Goal: Task Accomplishment & Management: Complete application form

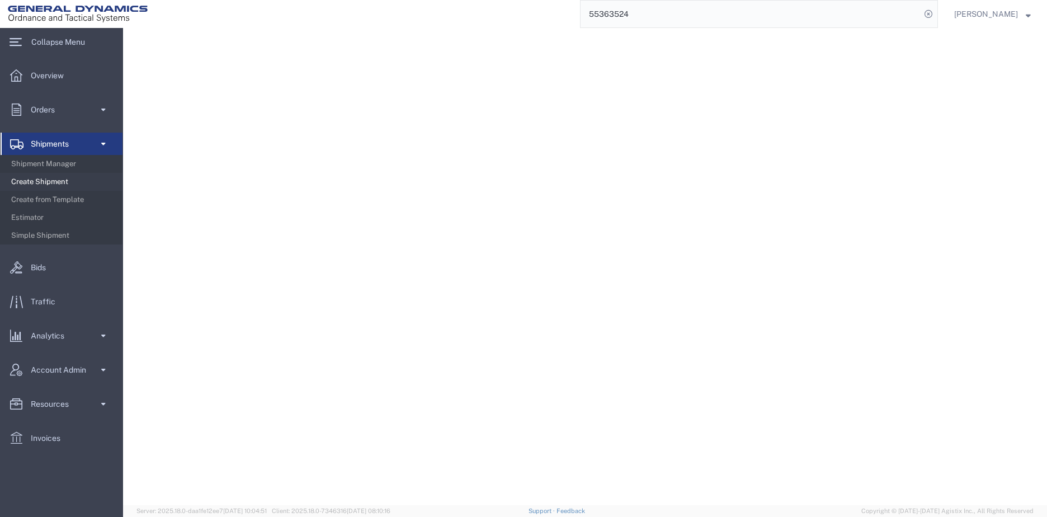
select select
select select "IL"
select select
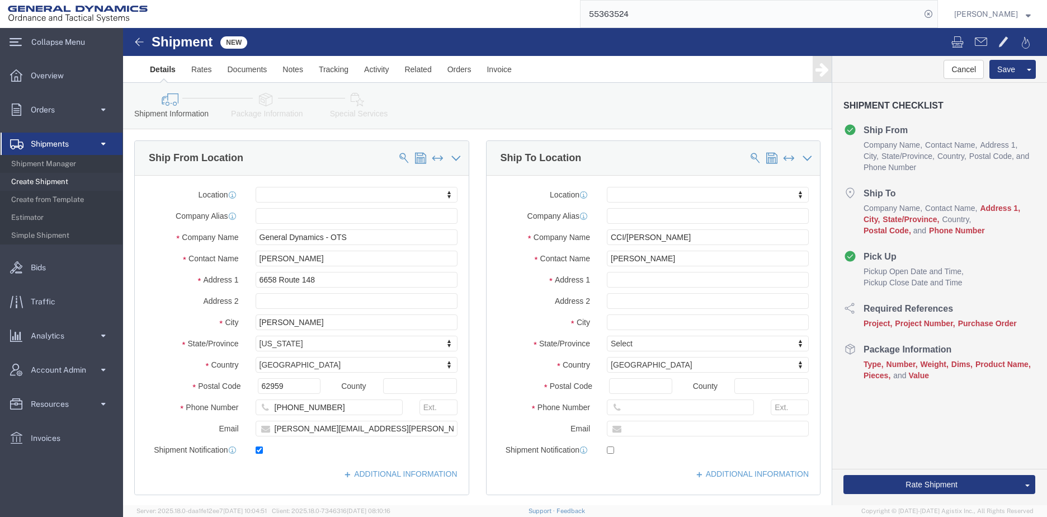
scroll to position [56, 0]
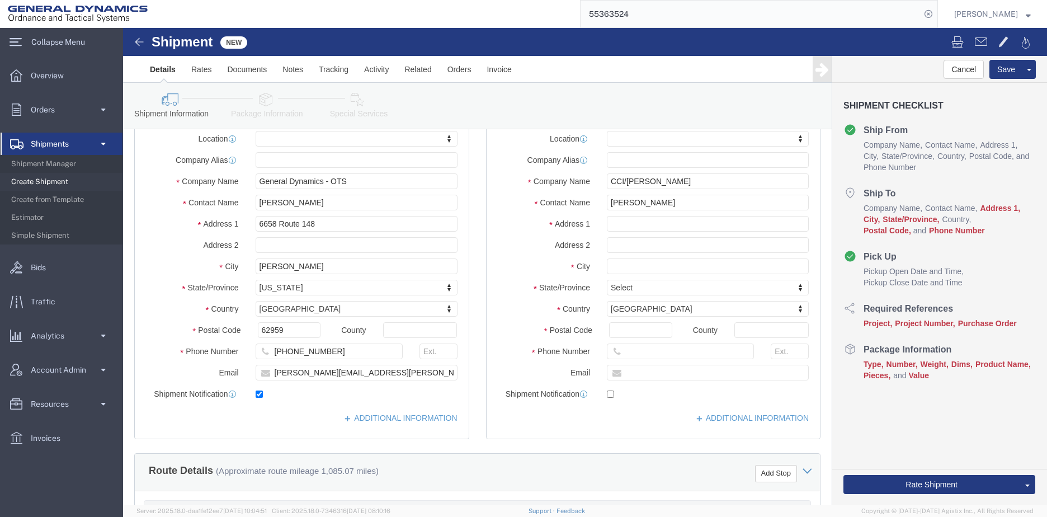
click input "text"
type input "[STREET_ADDRESS]"
select select
click input "text"
type input "LEWISTON"
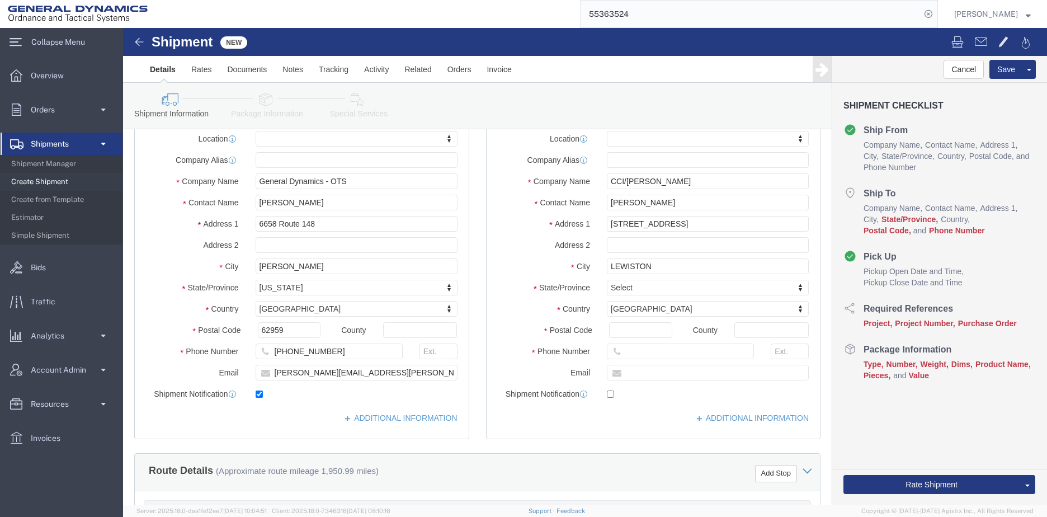
select select
type input "I"
type input "ID"
select select
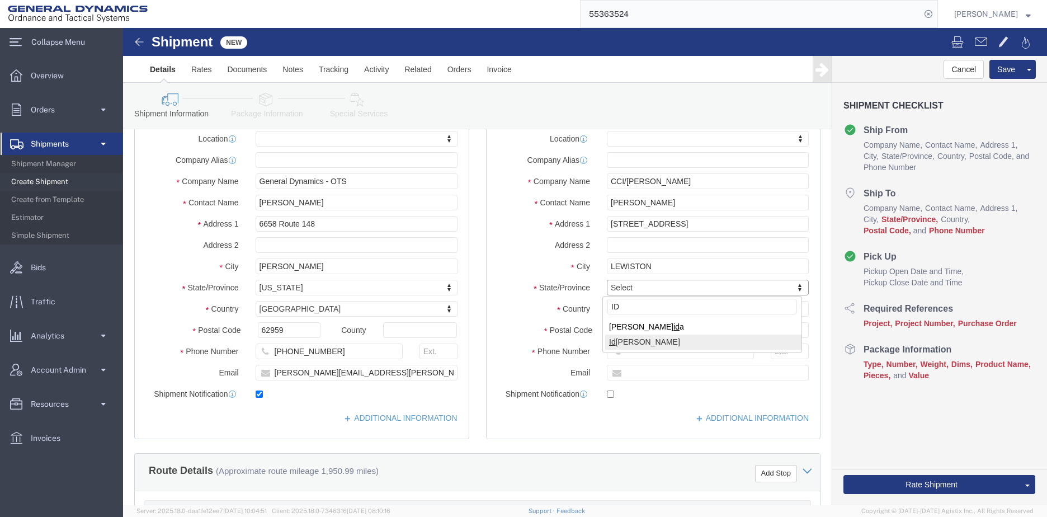
select select "ID"
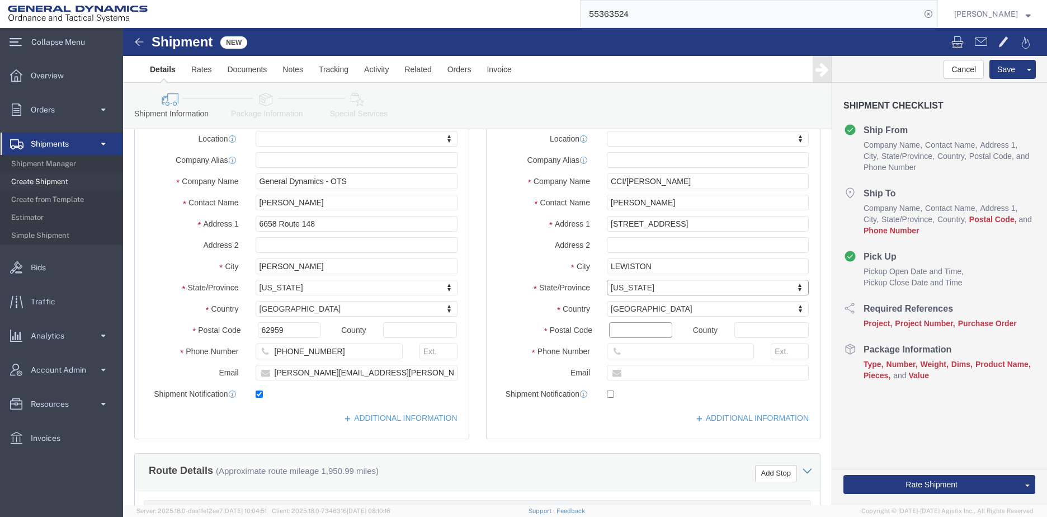
click input "Postal Code"
type input "83501"
select select
click input "text"
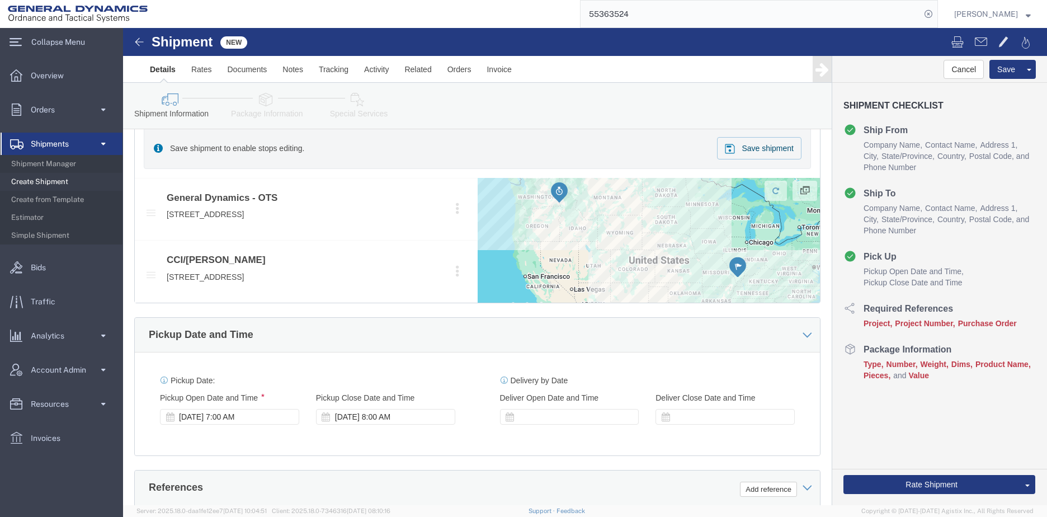
scroll to position [504, 0]
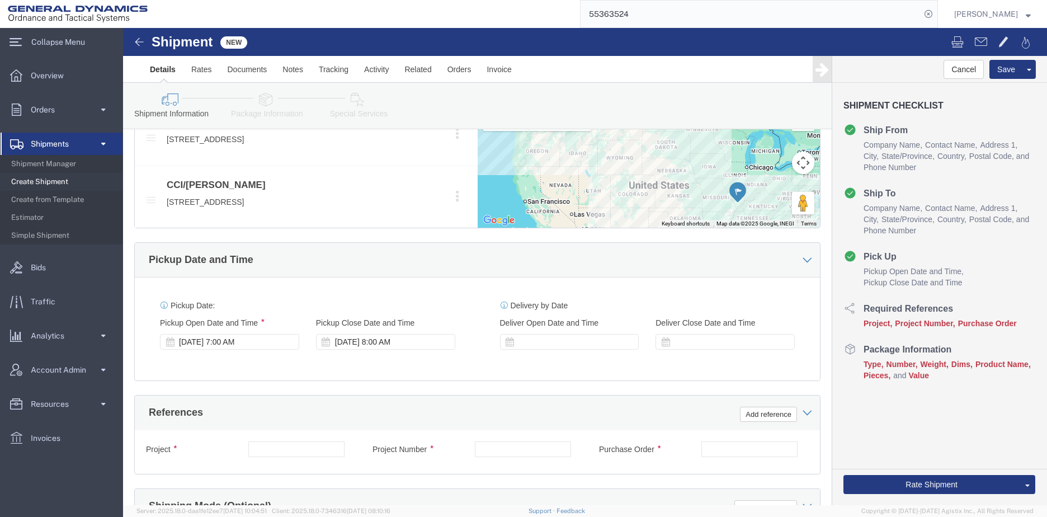
type input "[PHONE_NUMBER]"
click input "text"
type input "118606"
click input "text"
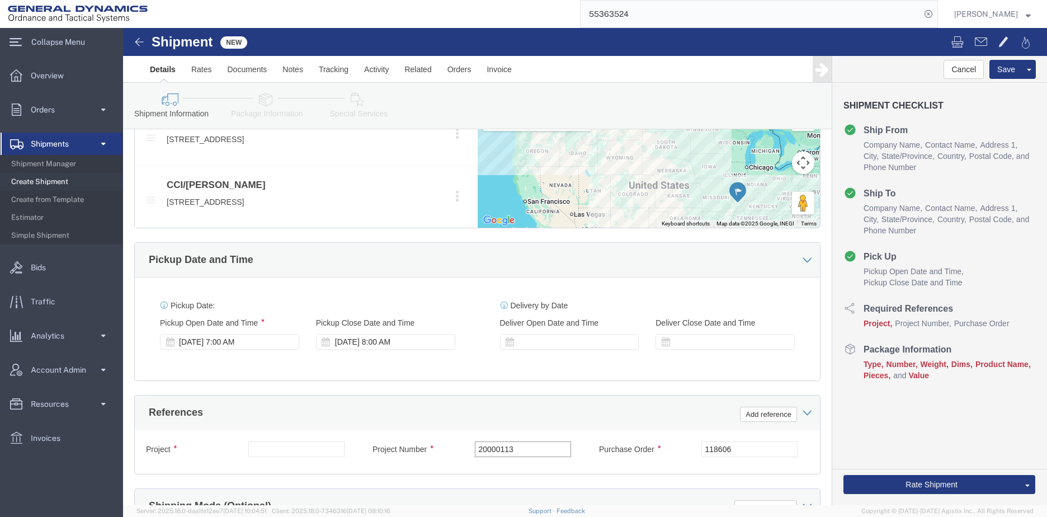
type input "20000113"
click input "text"
type input "S"
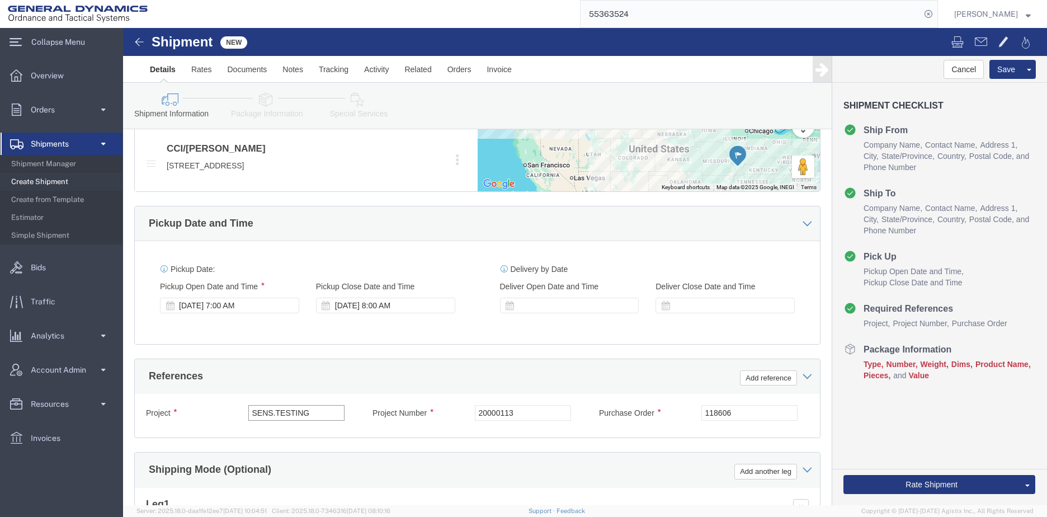
scroll to position [560, 0]
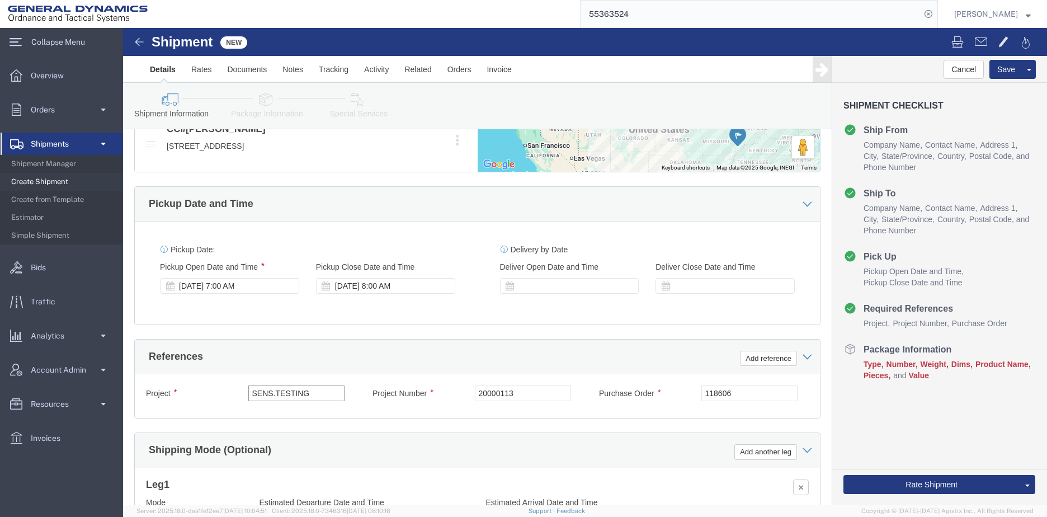
type input "SENS.TESTING"
click button "Add reference"
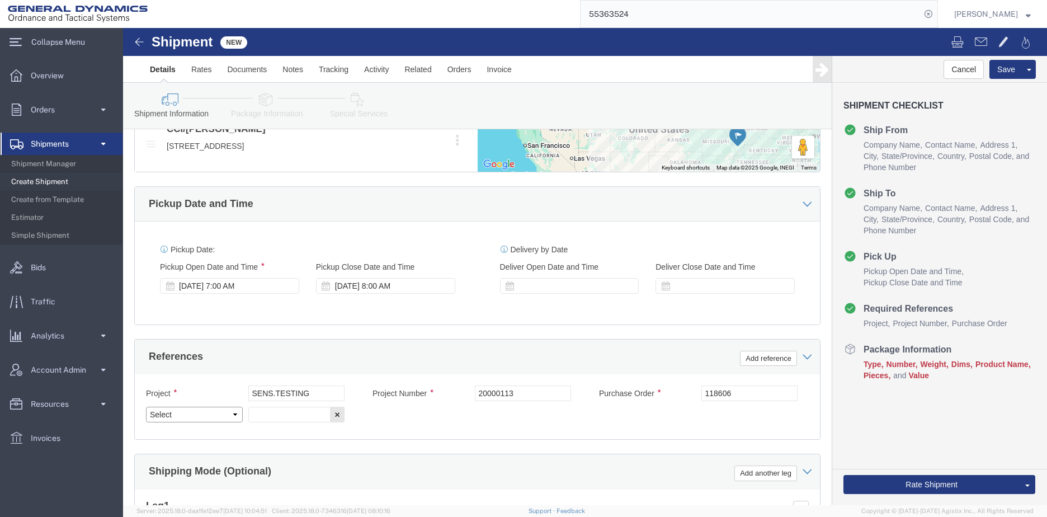
click select "Select Account Type Activity ID Airline Appointment Number ASN Batch Request # …"
select select "BOL"
click select "Select Account Type Activity ID Airline Appointment Number ASN Batch Request # …"
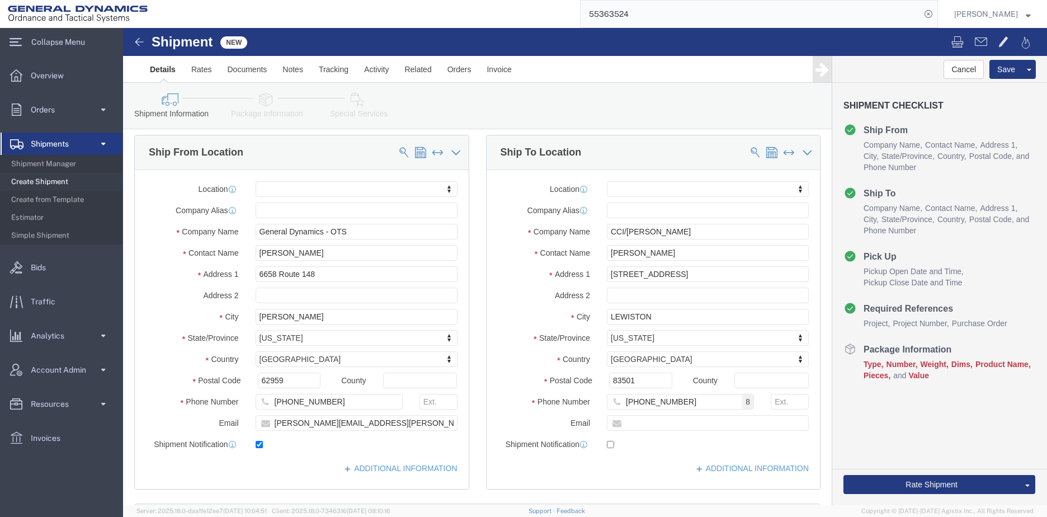
scroll to position [0, 0]
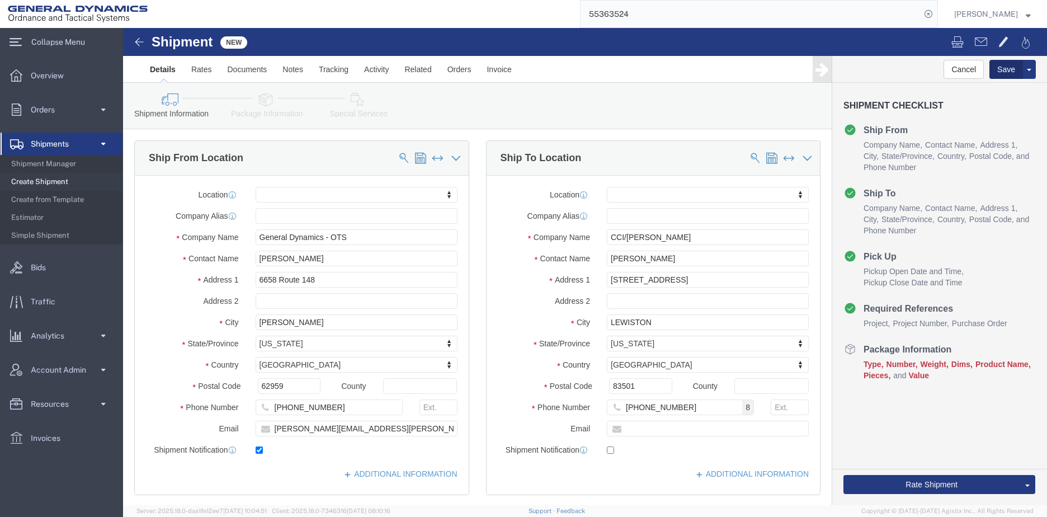
click button "Save"
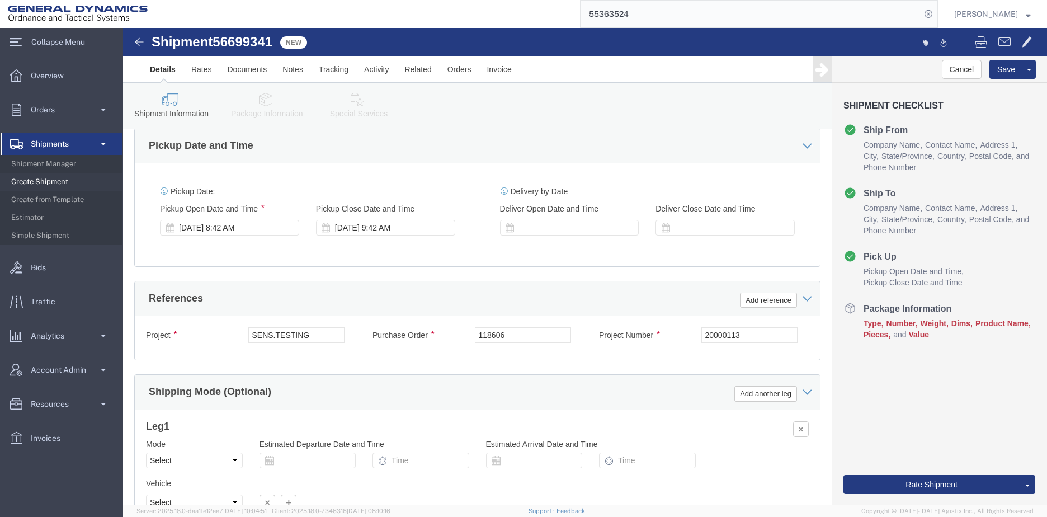
scroll to position [560, 0]
drag, startPoint x: 631, startPoint y: 269, endPoint x: 617, endPoint y: 276, distance: 16.0
click button "Add reference"
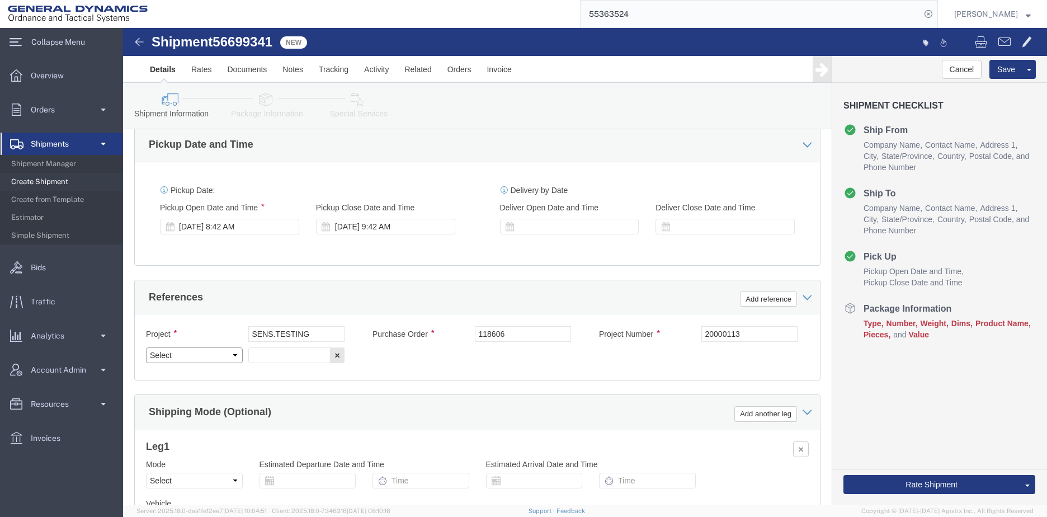
drag, startPoint x: 100, startPoint y: 328, endPoint x: 91, endPoint y: 324, distance: 10.5
click select "Select Account Type Activity ID Airline Appointment Number ASN Batch Request # …"
select select "BOL"
click select "Select Account Type Activity ID Airline Appointment Number ASN Batch Request # …"
click input "text"
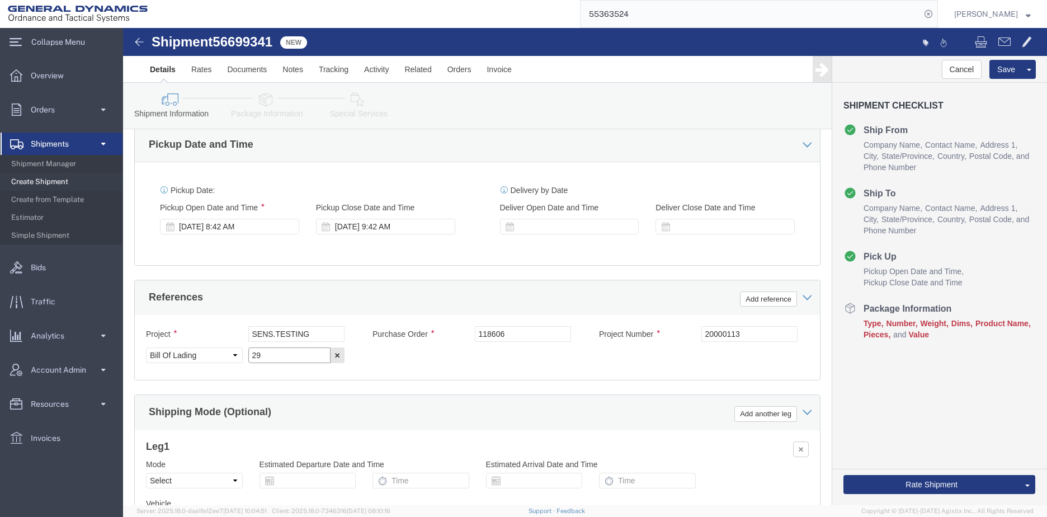
click input "29"
type input "25398"
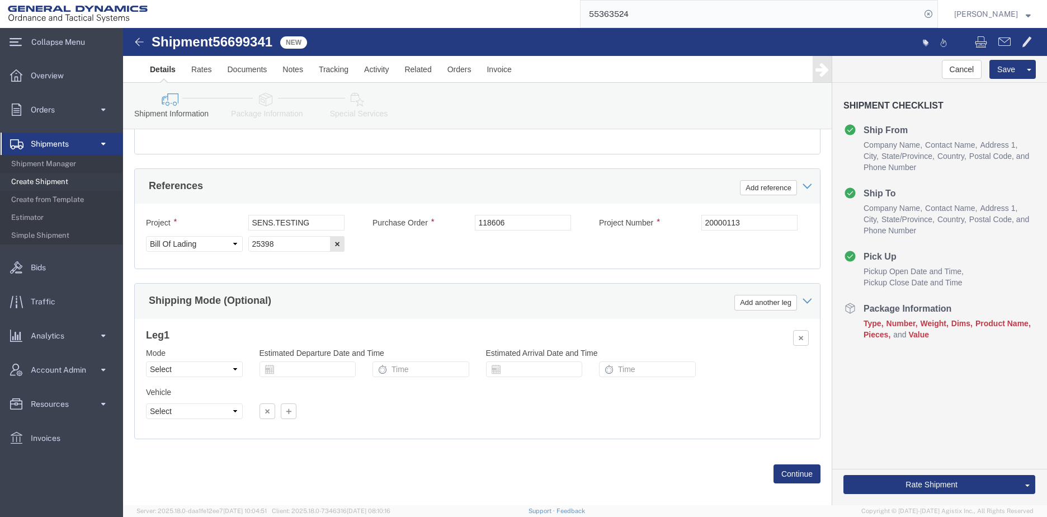
scroll to position [671, 0]
click select "Select Air Less than Truckload Multi-Leg Ocean Freight Rail Small Parcel Truckl…"
select select "LTL"
click select "Select Air Less than Truckload Multi-Leg Ocean Freight Rail Small Parcel Truckl…"
click button "Continue"
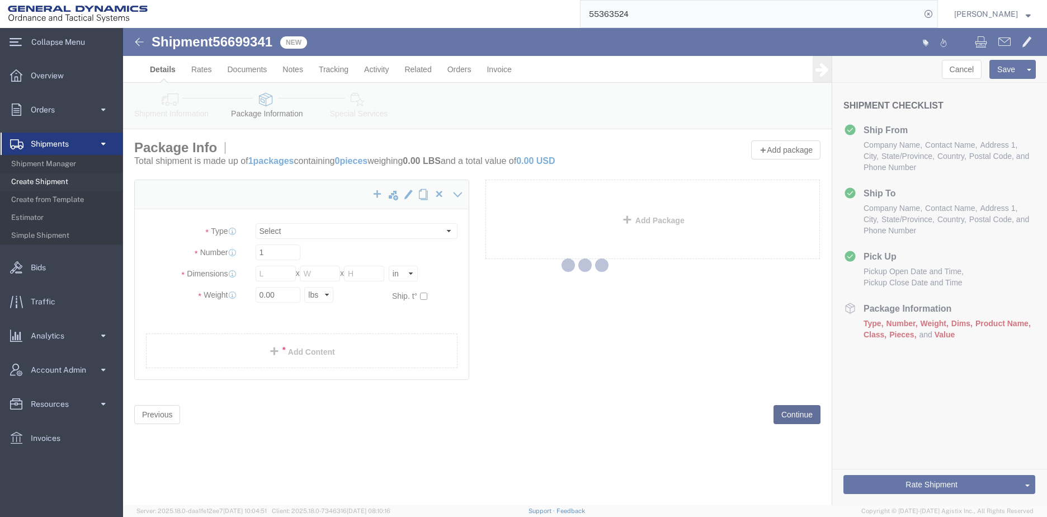
scroll to position [0, 0]
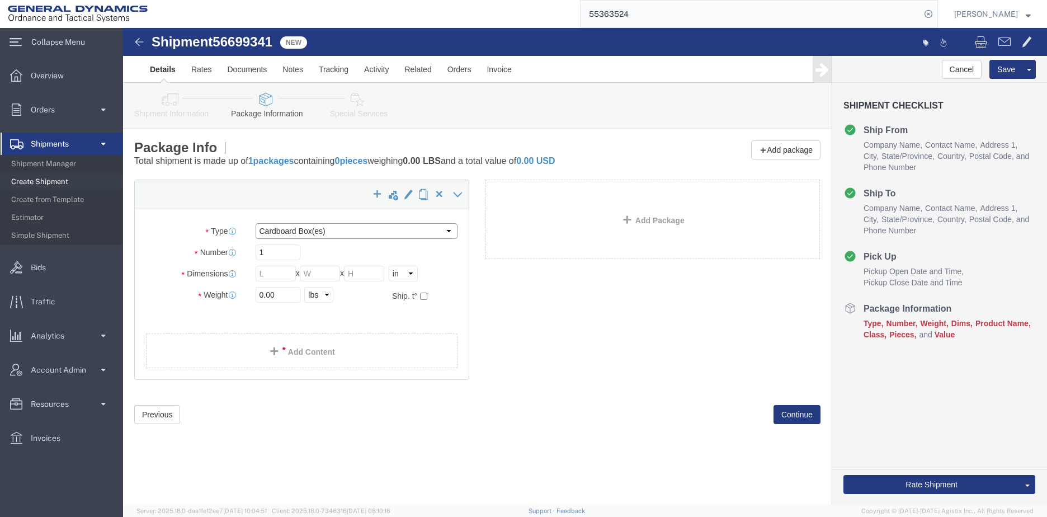
click select "Select Bale(s) Basket(s) Bolt(s) Bottle(s) Buckets Bulk Bundle(s) Can(s) Cardbo…"
select select "PSST"
click select "Select Bale(s) Basket(s) Bolt(s) Bottle(s) Buckets Bulk Bundle(s) Can(s) Cardbo…"
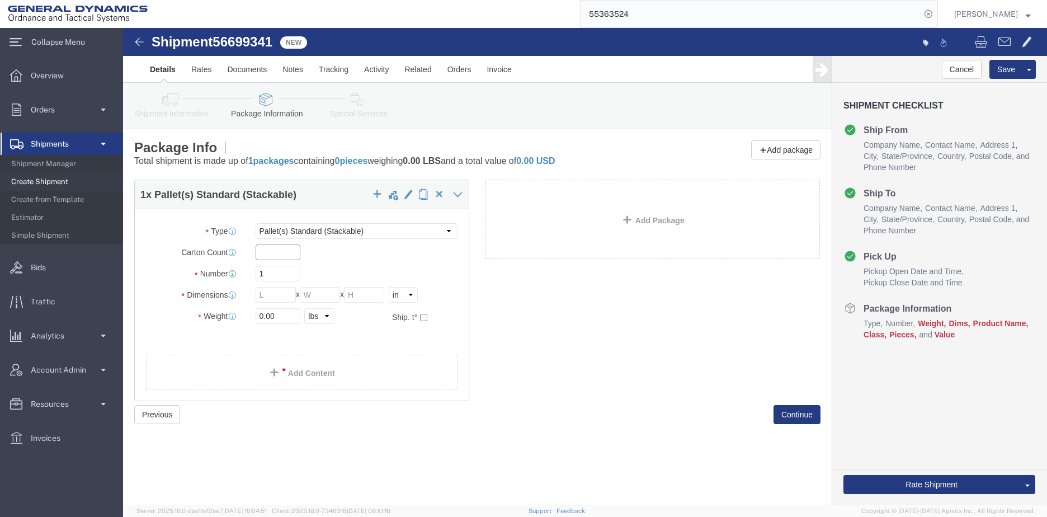
click input "text"
type input "1"
click input "text"
type input "4"
type input "48"
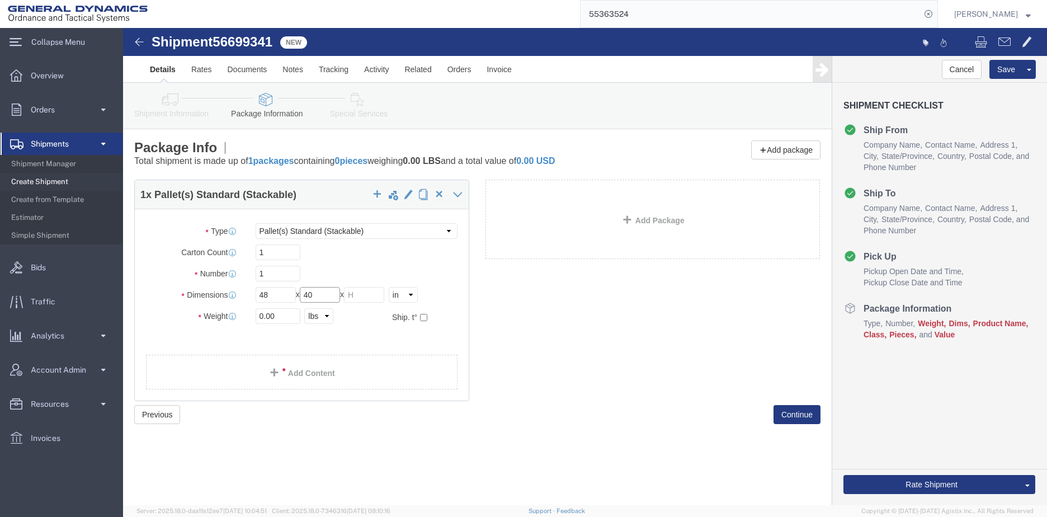
type input "40"
type input "24"
click input "0.00"
type input "35.00"
click link "Add Content"
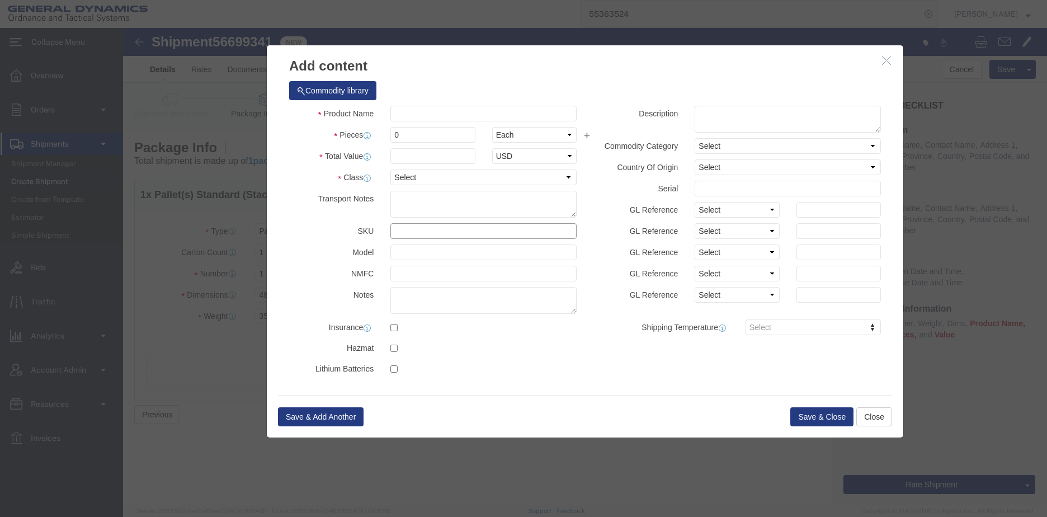
click input "text"
type input "200610332-10"
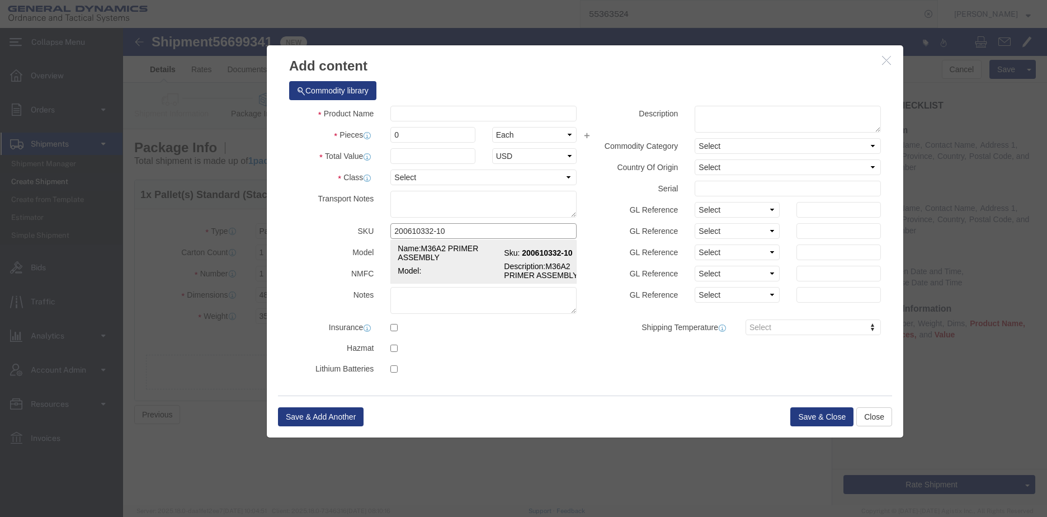
click td "Model:"
checkbox input "true"
type input "358"
select select "USD"
select select "US"
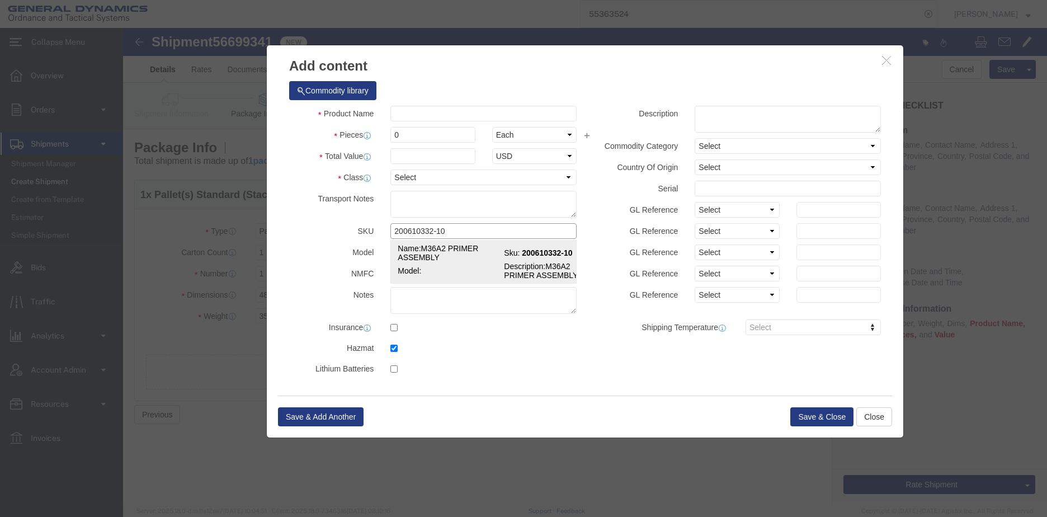
select select "ORGN"
type input "PRIMERS, CAP TYPE"
type input "UN0044"
select select
type input "0.000358"
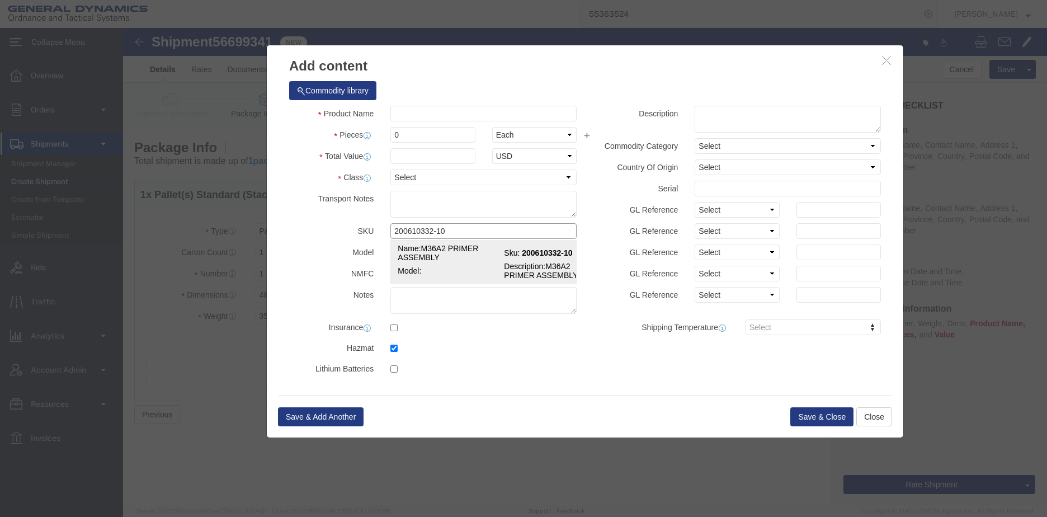
select select
type input "M36A2 PRIMER ASSEMBLY"
type input "200610332-10"
type textarea "M36A2 PRIMER ASSEMBLY"
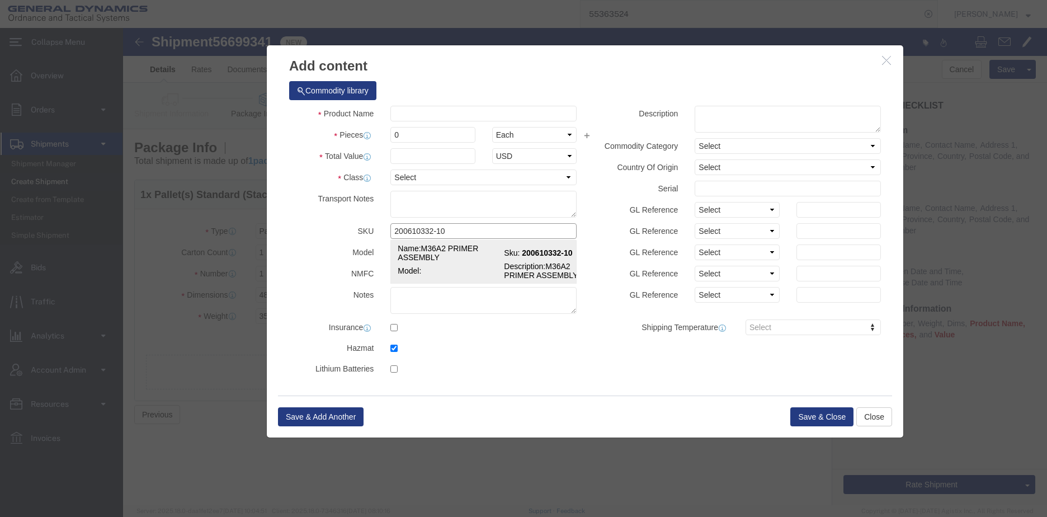
type input "[PERSON_NAME],[GEOGRAPHIC_DATA]"
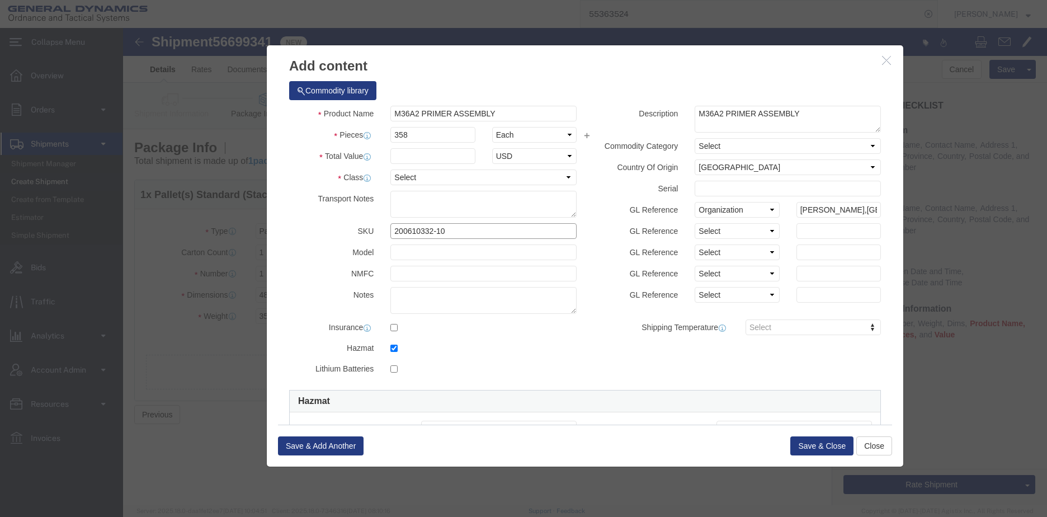
type input "200610332-10"
click textarea "M36A2 PRIMER ASSEMBLY"
click textarea "M36A2 PRIMER ASSEMBLY qty. 600 LOT#CCK18K008"
click textarea "M36A2 PRIMER ASSEMBLY QTY. 600 LOT#CCK18K008"
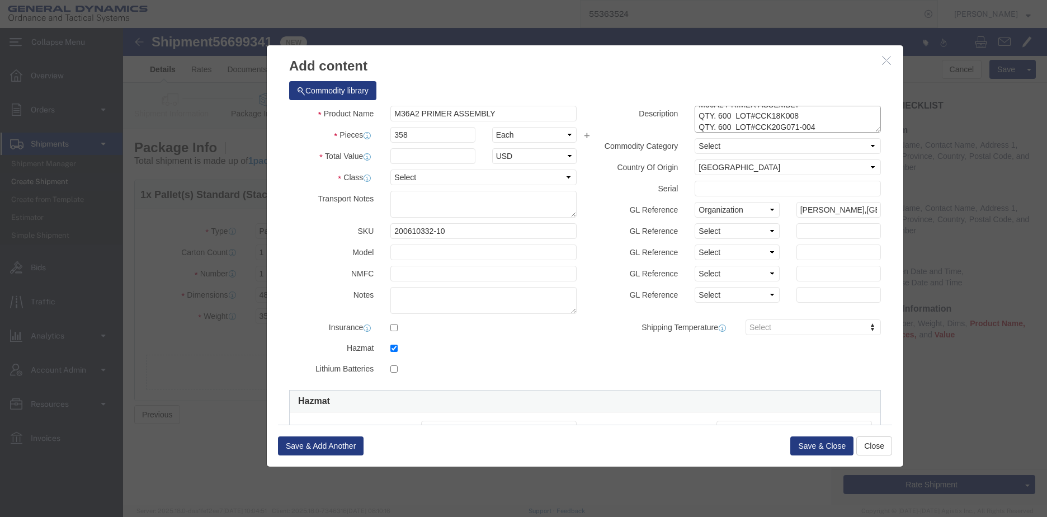
click textarea "M36A2 PRIMER ASSEMBLY QTY. 600 LOT#CCK18K008 QTY. 600 LOT#CCK20G071-004"
click textarea "M36A2 PRIMER ASSEMBLY QTY. 600 LOT#CCK18K099-008 QTY. 600 LOT#CCK20G071-004"
type textarea "M36A2 PRIMER ASSEMBLY QTY. 600 LOT#CCK18K099-008 QTY. 600 LOT#CCK20G071-004 1 W…"
click input "text"
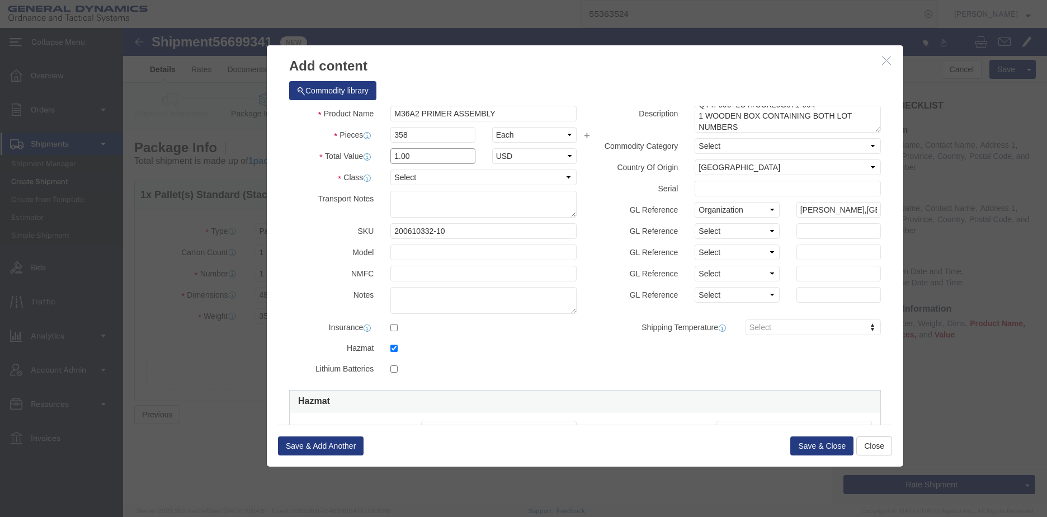
type input "1.00"
drag, startPoint x: 303, startPoint y: 104, endPoint x: 231, endPoint y: 107, distance: 72.8
click div "Pieces Number of pieces inside all the packages 358 Select Bag Barrels 100Board…"
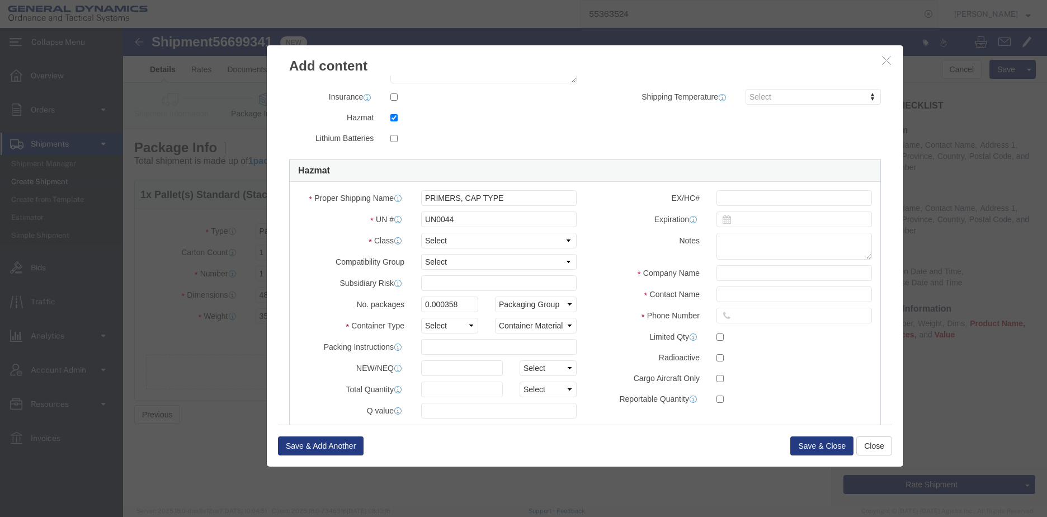
scroll to position [264, 0]
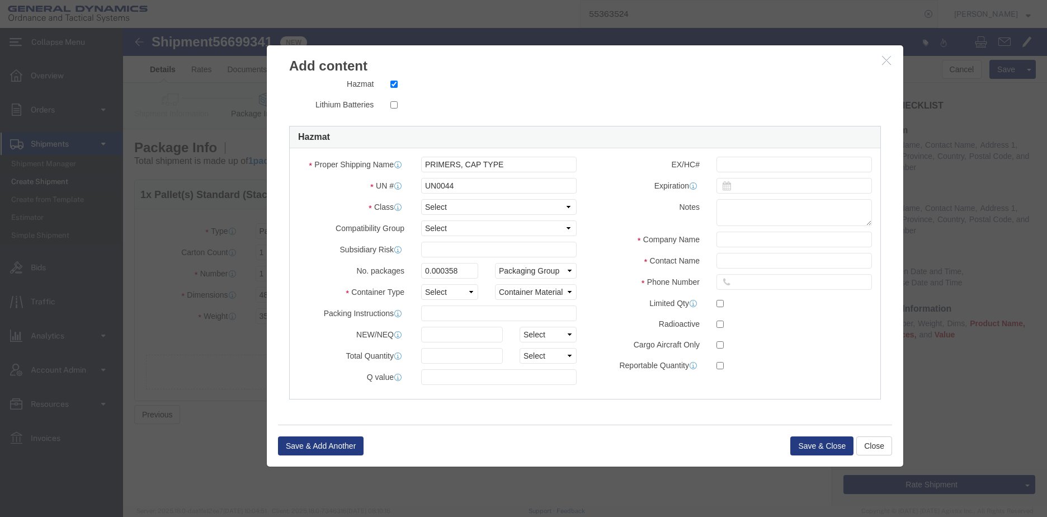
type input "1200"
type input "3.35"
click input "UN0044"
type input "0044"
click select "Select 1 Explosive 1.1 Explosive 1.2 Explosive 1.3 Explosive 1.4 Explosive 1.5 …"
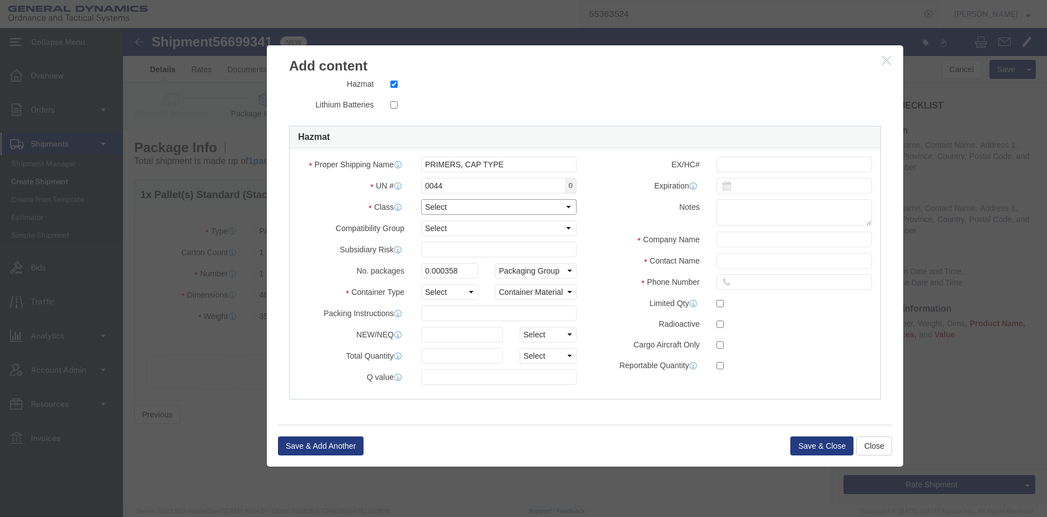
select select "1.4 Explosive"
click select "Select 1 Explosive 1.1 Explosive 1.2 Explosive 1.3 Explosive 1.4 Explosive 1.5 …"
click select "Select A B C D E F G H J K L N S"
select select "S"
click select "Select A B C D E F G H J K L N S"
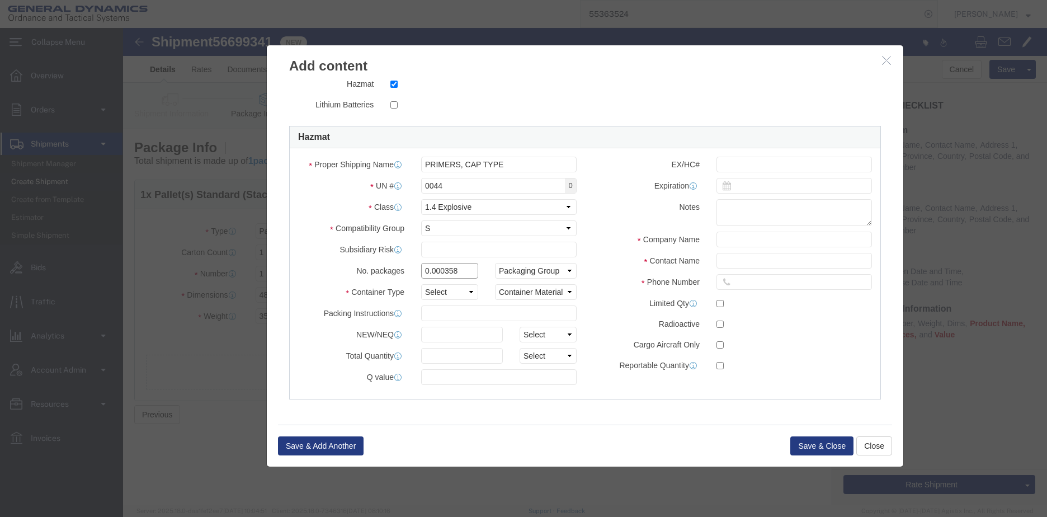
drag, startPoint x: 334, startPoint y: 242, endPoint x: 233, endPoint y: 242, distance: 100.7
click div "No. packages 0.000358 Packaging Group Packaging Group I II III"
type input "1"
click select "Packaging Group I II III"
select select
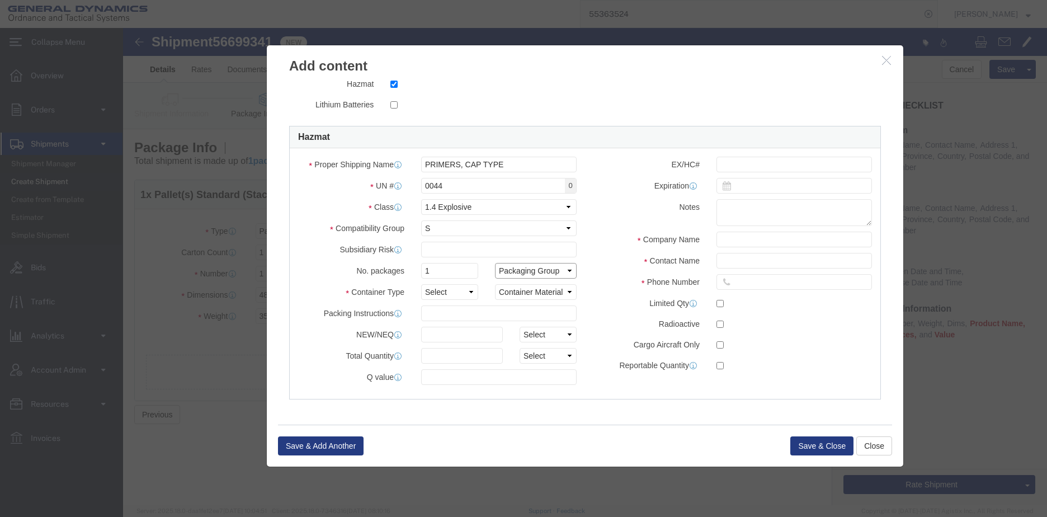
click select "Packaging Group I II III"
click select "Select 1 - Drums 2 - Reserved 3 - Jerricans 4 - Boxes 5 - Bags 6 - Composite Pa…"
select select "BOXES"
click select "Select 1 - Drums 2 - Reserved 3 - Jerricans 4 - Boxes 5 - Bags 6 - Composite Pa…"
click div "Proper Shipping Name PRIMERS, CAP TYPE UN # 0044 0 Class Select 1 Explosive 1.1…"
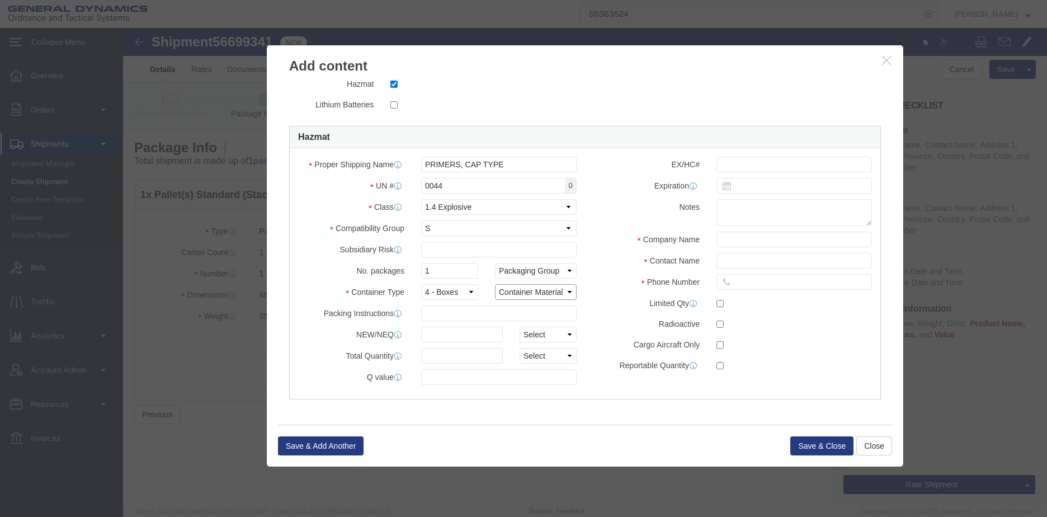
click select "Container Material A - Steel (all types and surface treatments) B - Aluminum C …"
select select "NATURALWOOD"
click select "Container Material A - Steel (all types and surface treatments) B - Aluminum C …"
click input "text"
type input "0.4296"
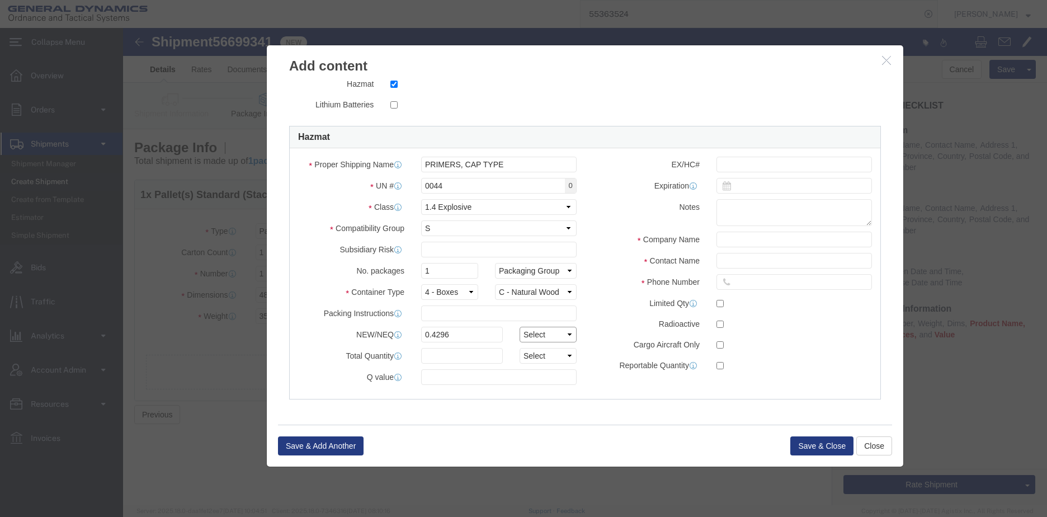
click select "Select kgs lbs"
select select "LBS"
click select "Select kgs lbs"
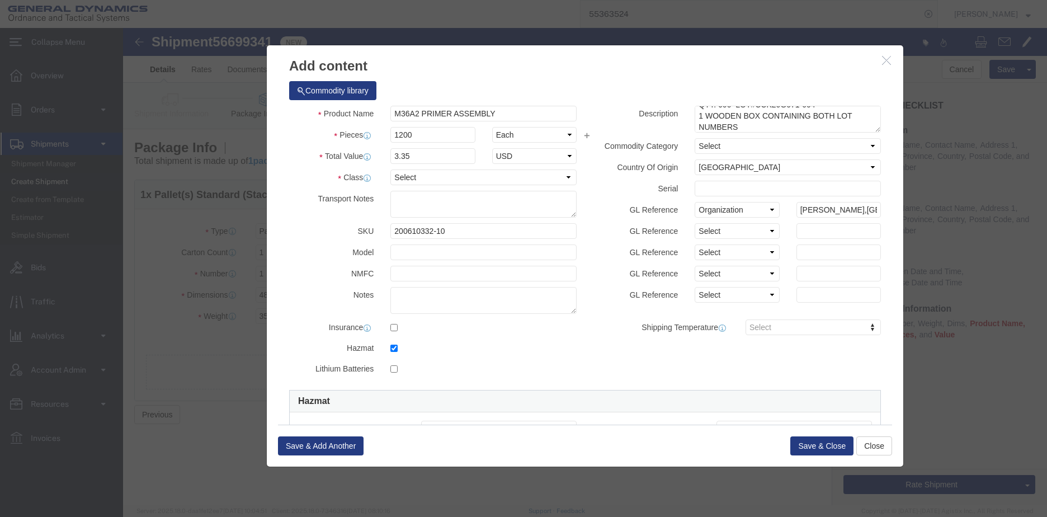
scroll to position [168, 0]
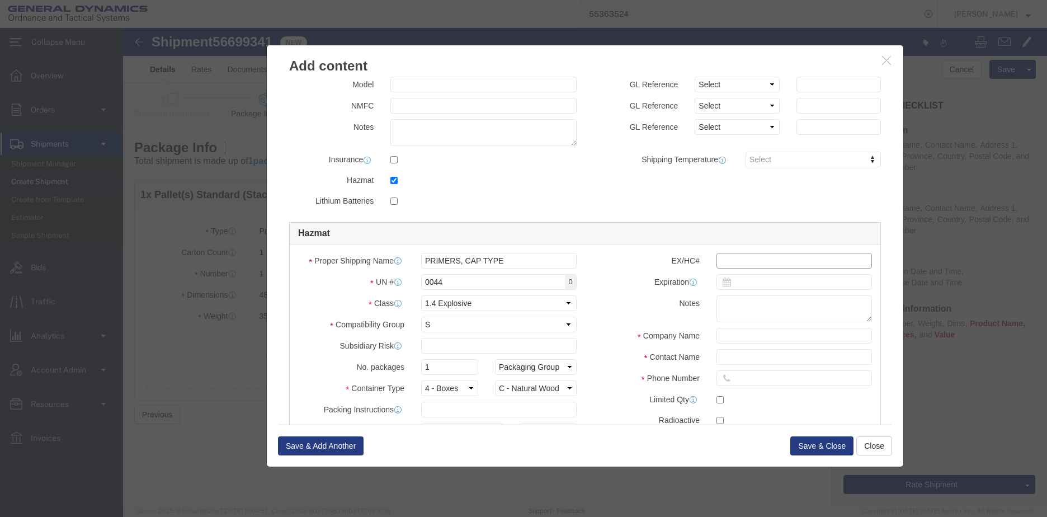
click input "text"
type input "EX1993030002"
click input "text"
type input "CHEMTREC"
type input "CHEMTREC ACCT#CCN 9244"
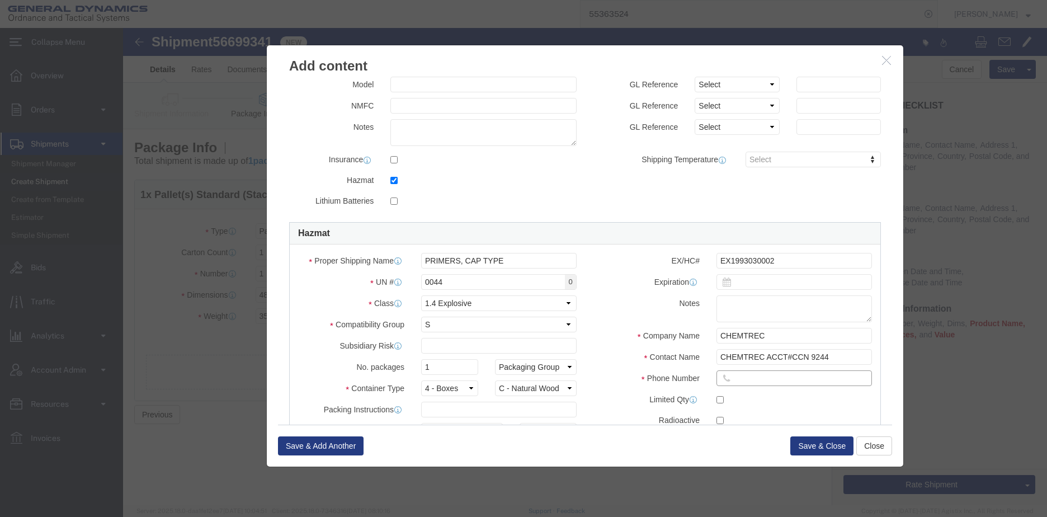
type input "8004249300"
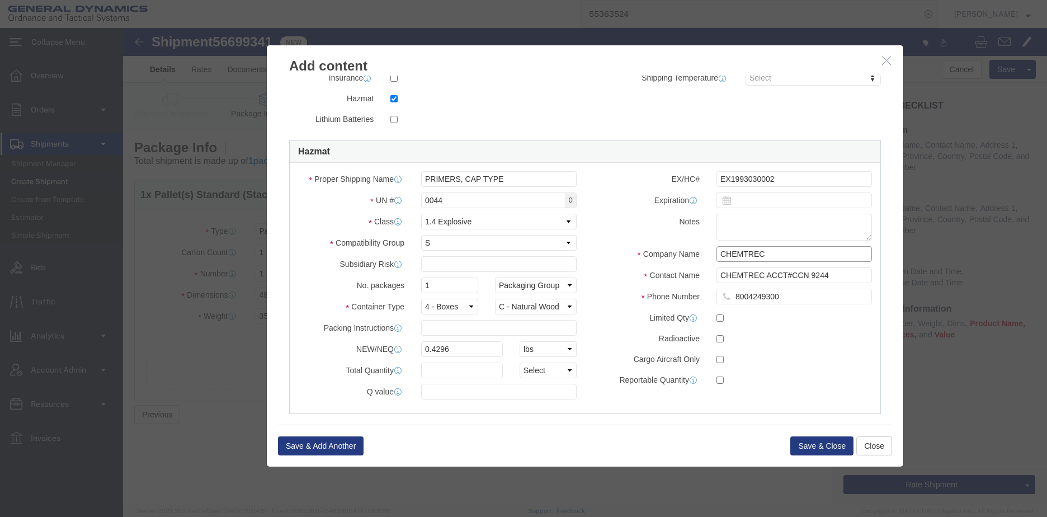
scroll to position [264, 0]
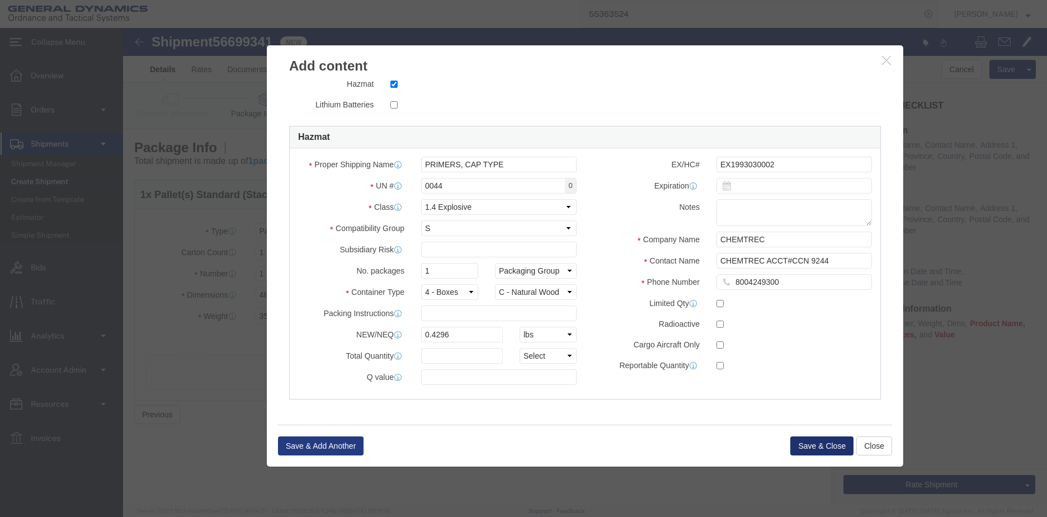
click button "Save & Close"
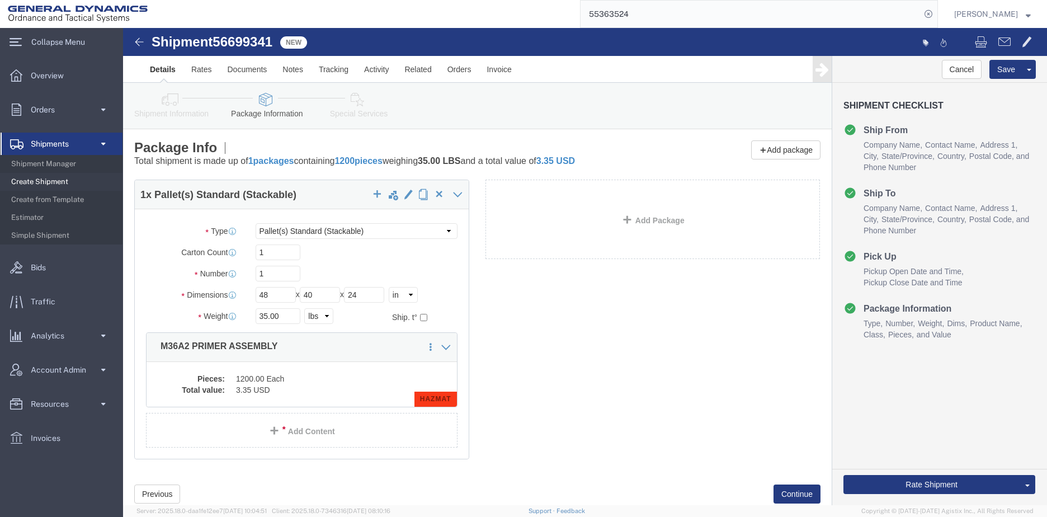
click icon
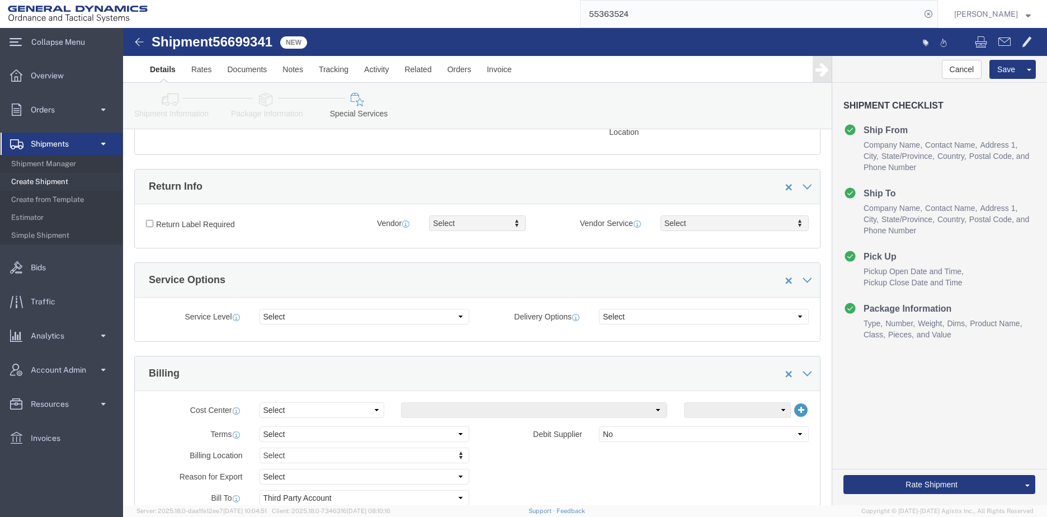
scroll to position [280, 0]
click select "Select Buyer Cost Center Department Operations Number Order Number Sales Person"
select select "DEPARTMENT"
click select "Select Buyer Cost Center Department Operations Number Order Number Sales Person"
click select "Select [GEOGRAPHIC_DATA] [GEOGRAPHIC_DATA] [GEOGRAPHIC_DATA] [GEOGRAPHIC_DATA] …"
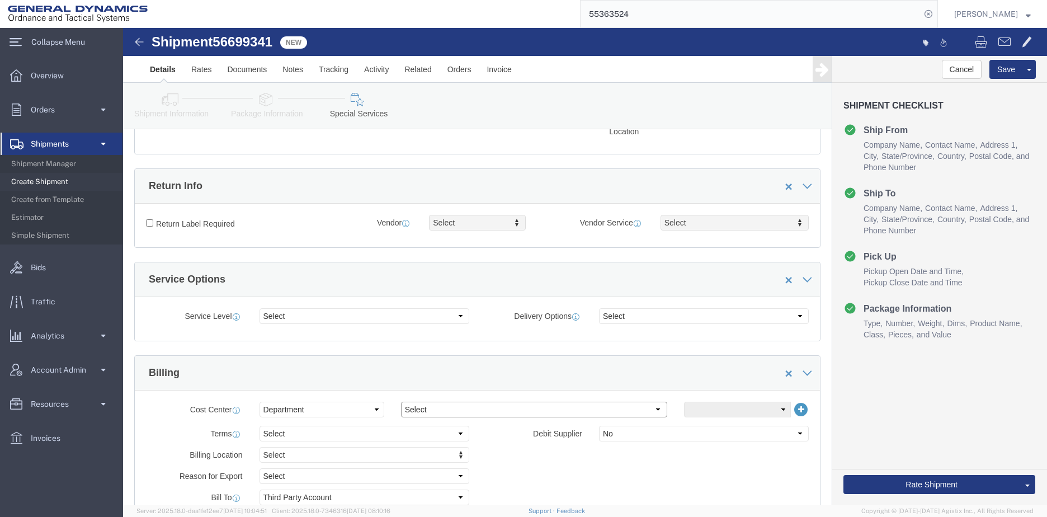
select select "1763975"
click select "Select [GEOGRAPHIC_DATA] [GEOGRAPHIC_DATA] [GEOGRAPHIC_DATA] [GEOGRAPHIC_DATA] …"
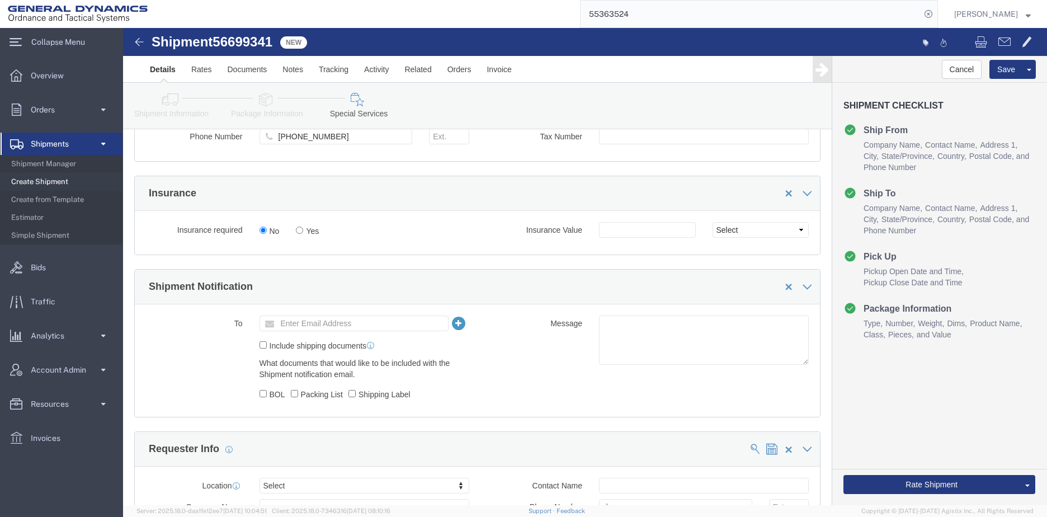
scroll to position [839, 0]
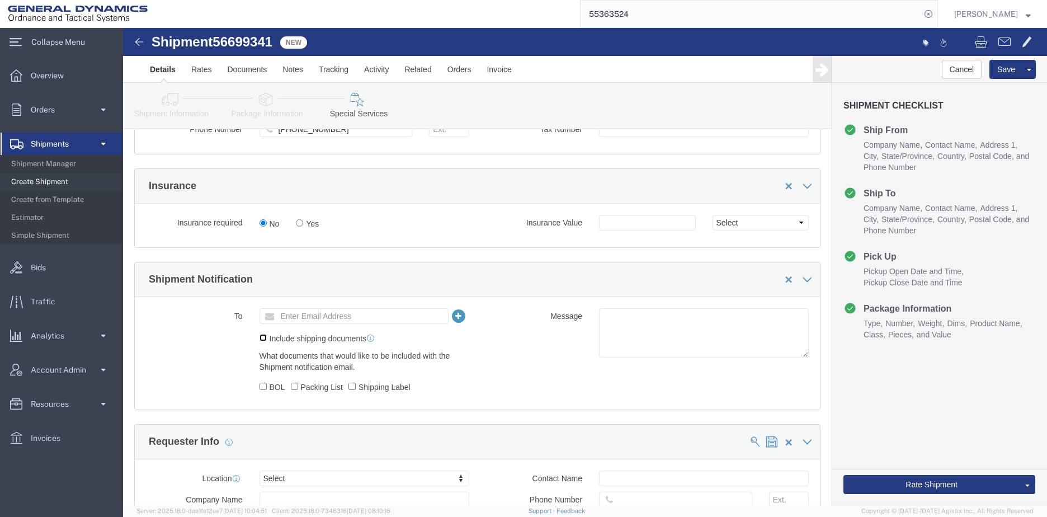
click input "Include shipping documents"
checkbox input "true"
click input "BOL"
checkbox input "true"
click input "Packing List"
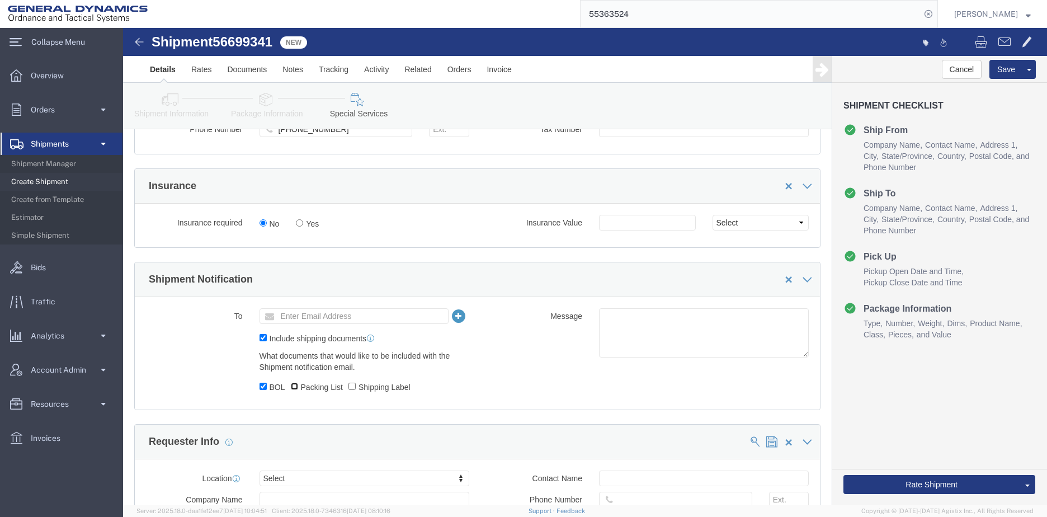
checkbox input "true"
click input "text"
type input "[EMAIL_ADDRESS][DOMAIN_NAME]"
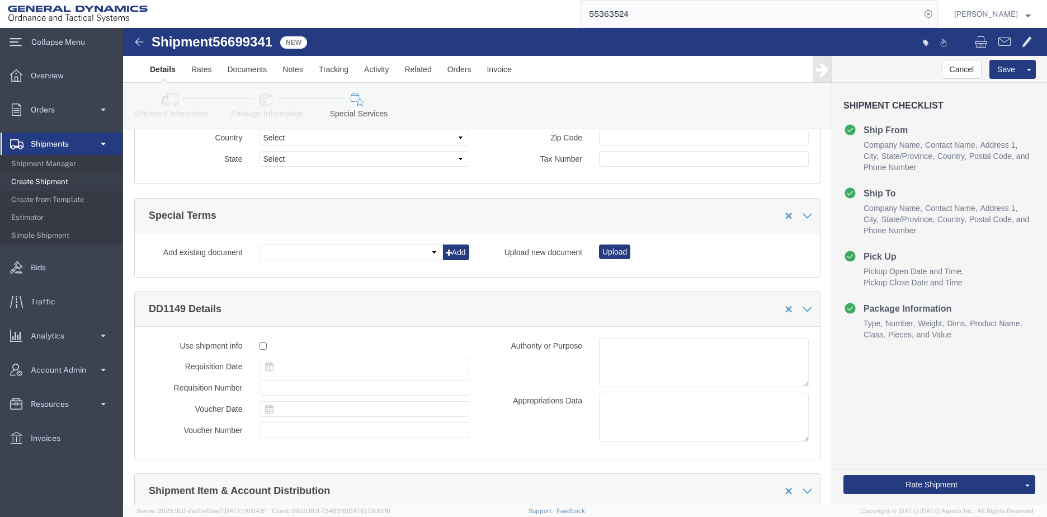
scroll to position [1511, 0]
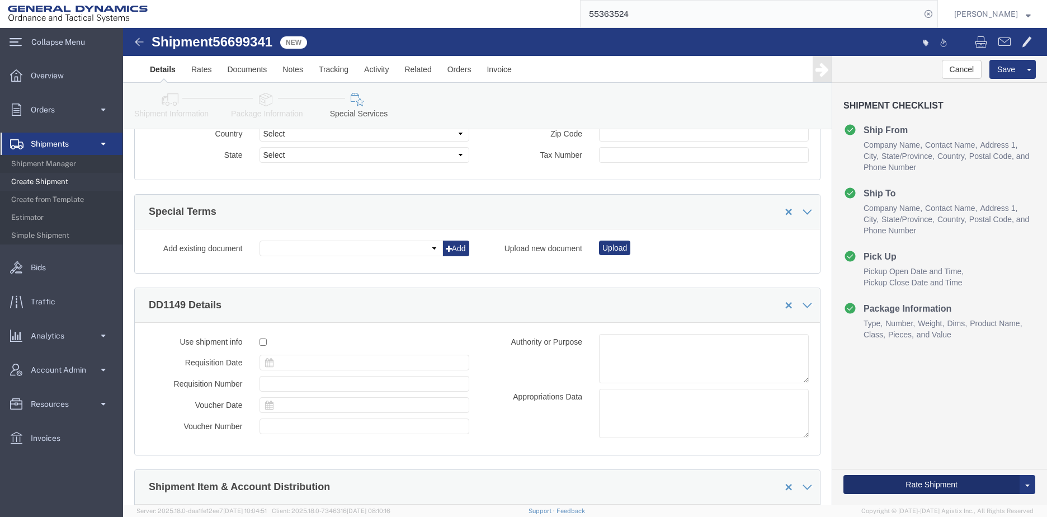
click button "Rate Shipment"
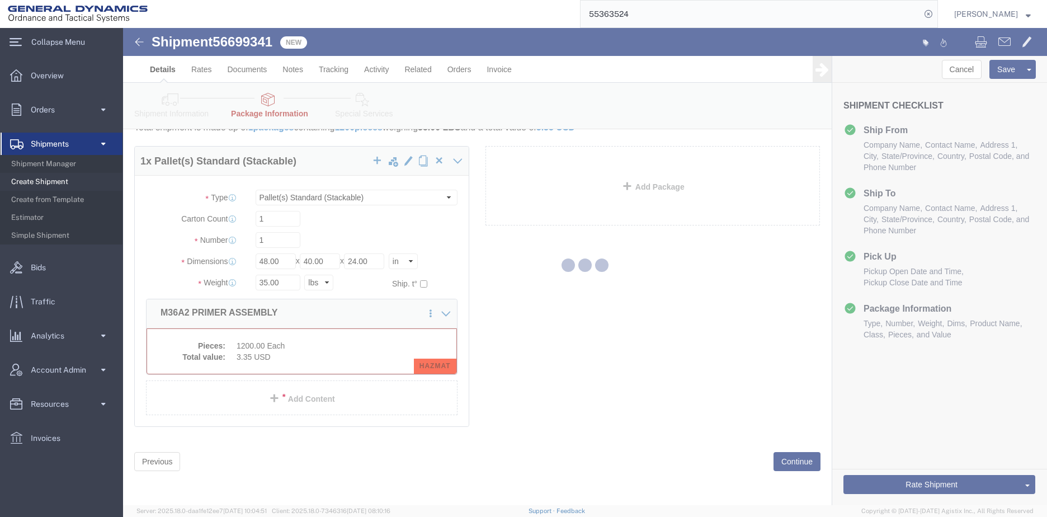
scroll to position [0, 0]
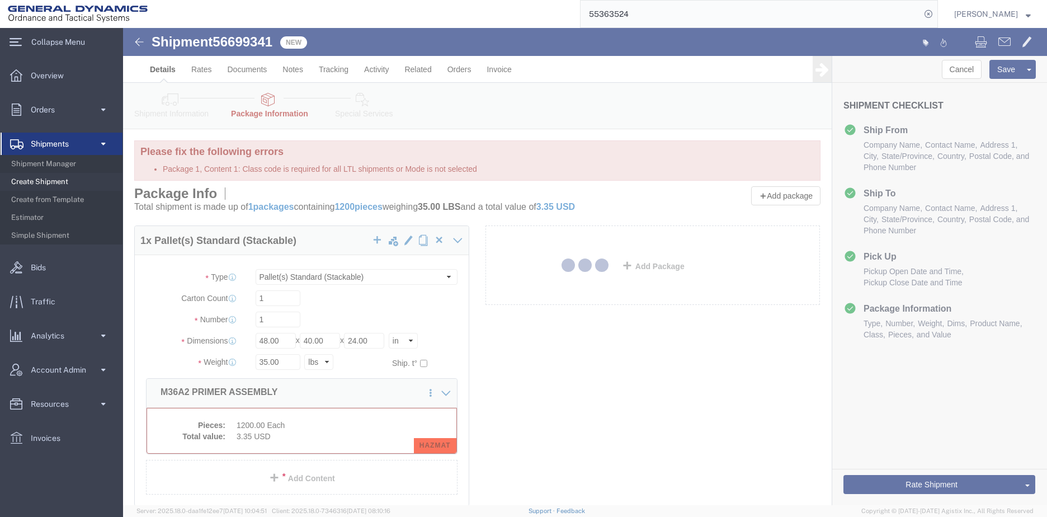
select select "PSST"
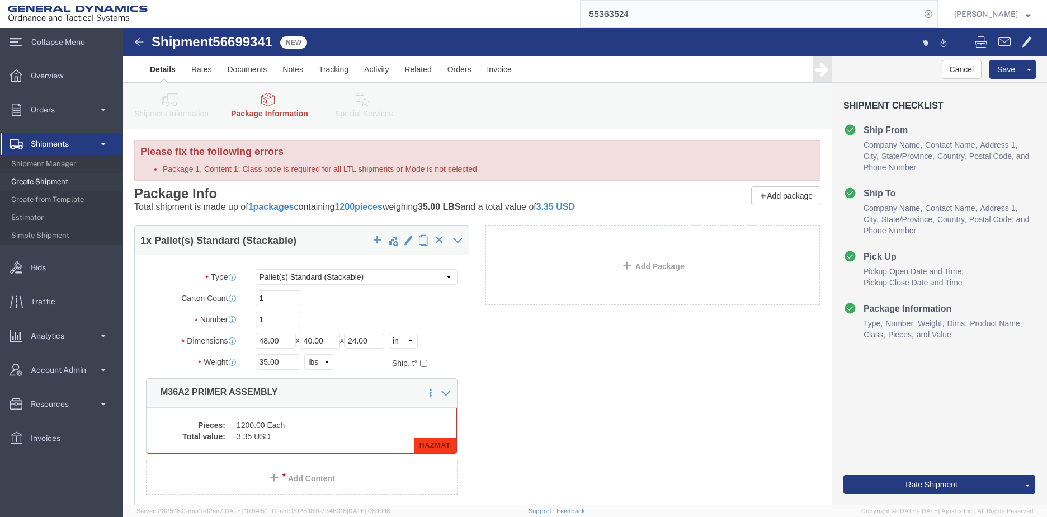
click dd "3.35 USD"
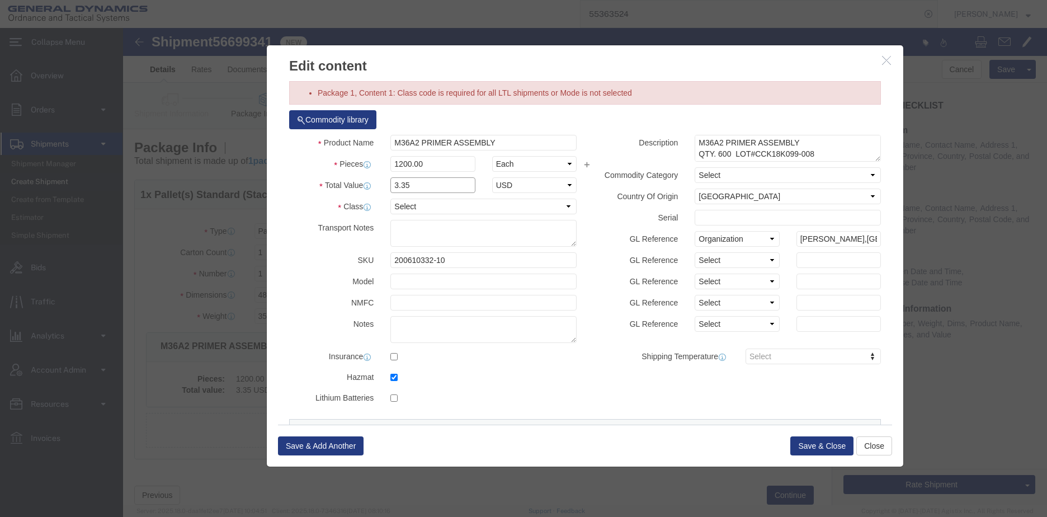
click input "3.35"
click select "Select 50 55 60 65 70 85 92.5 100 125 175 250 300 400"
select select "55"
click select "Select 50 55 60 65 70 85 92.5 100 125 175 250 300 400"
click button "Save & Close"
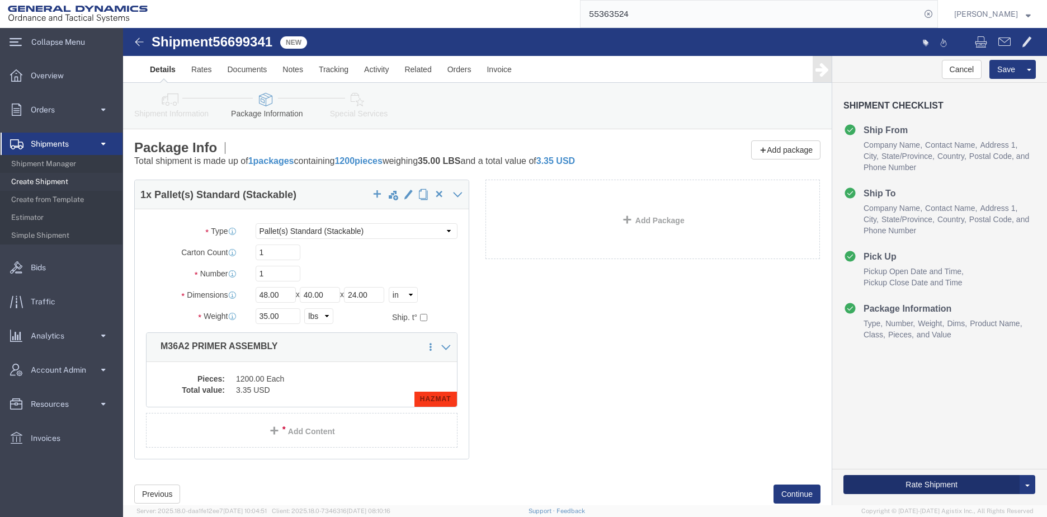
click button "Rate Shipment"
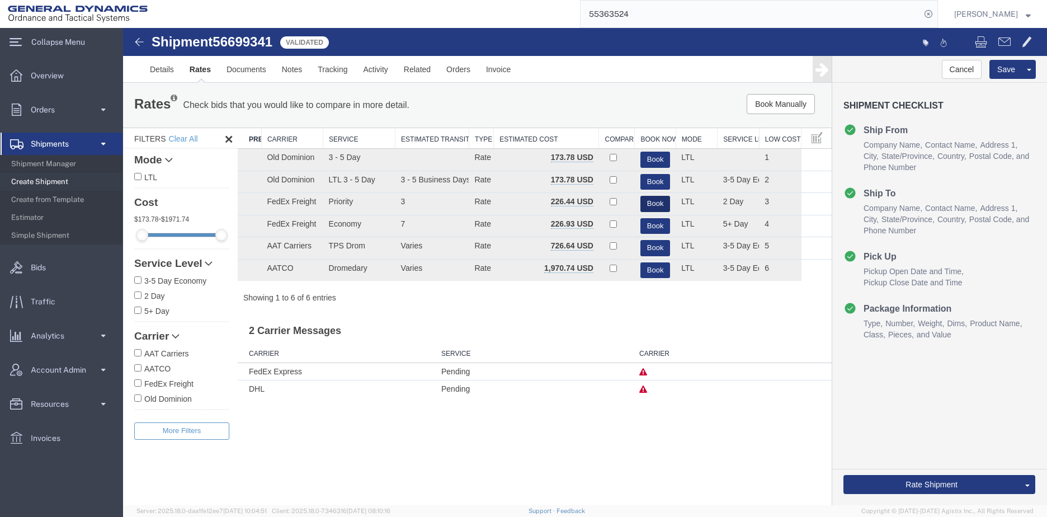
click at [646, 203] on button "Book" at bounding box center [656, 204] width 30 height 16
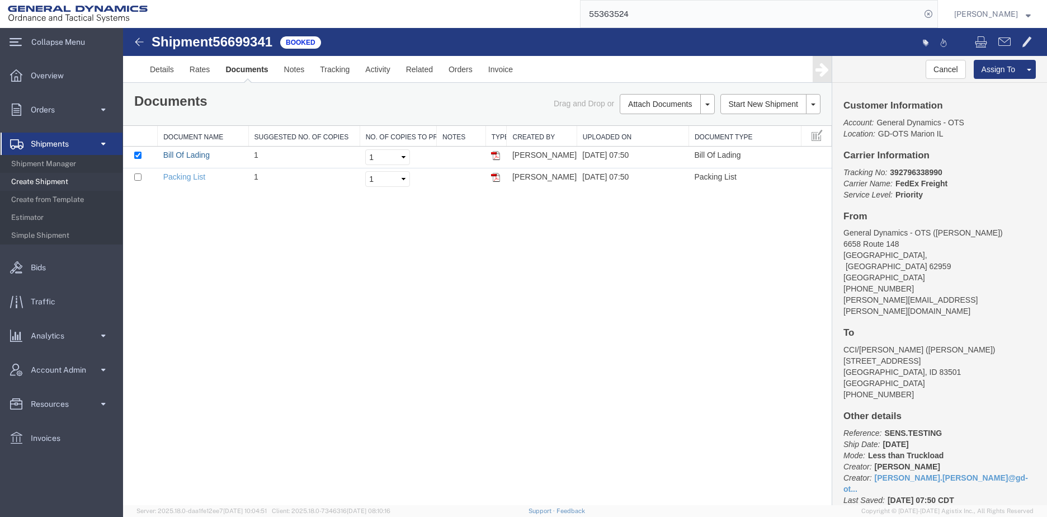
click at [196, 156] on link "Bill Of Lading" at bounding box center [186, 155] width 46 height 9
click at [172, 175] on link "Packing List" at bounding box center [184, 176] width 42 height 9
click at [165, 73] on link "Details" at bounding box center [162, 69] width 40 height 27
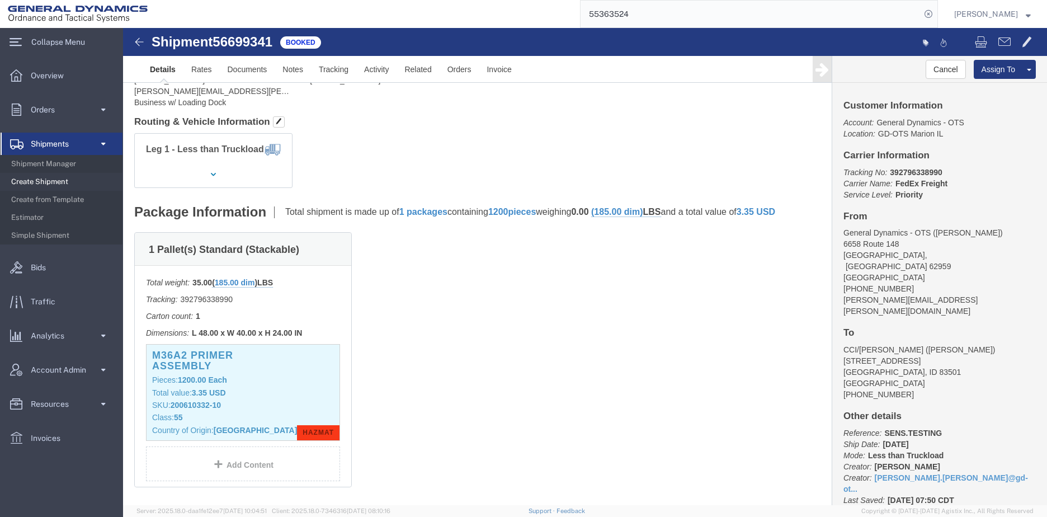
scroll to position [56, 0]
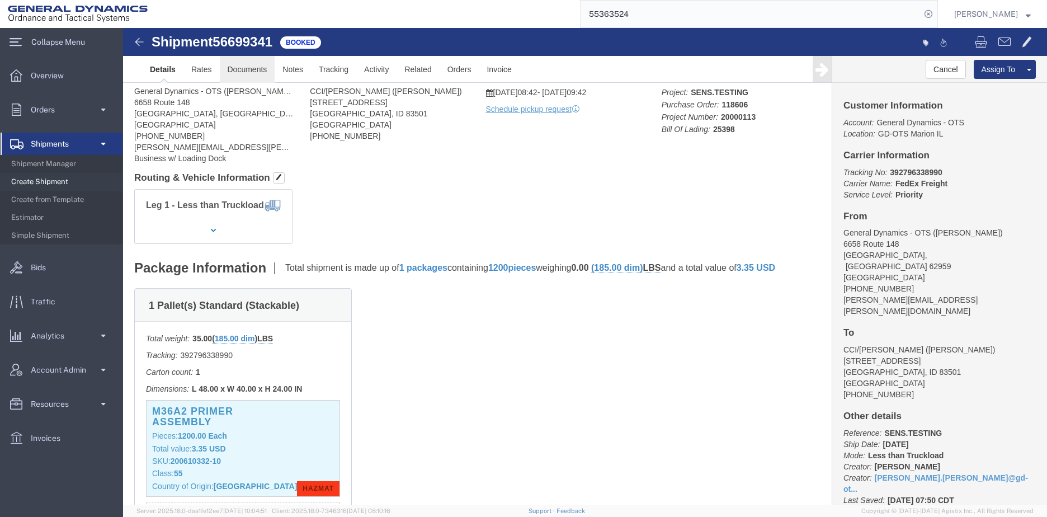
click link "Documents"
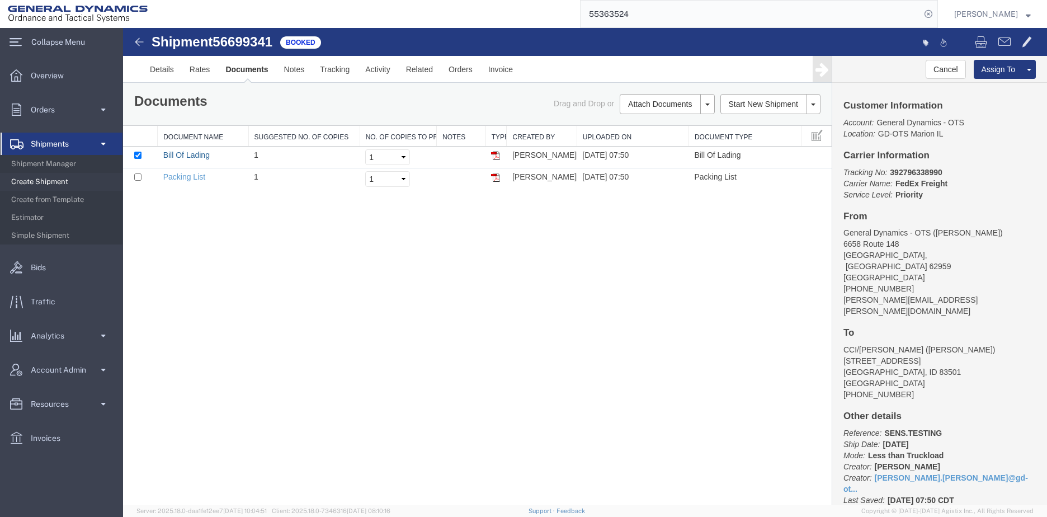
click at [196, 154] on link "Bill Of Lading" at bounding box center [186, 155] width 46 height 9
click at [154, 69] on link "Details" at bounding box center [162, 69] width 40 height 27
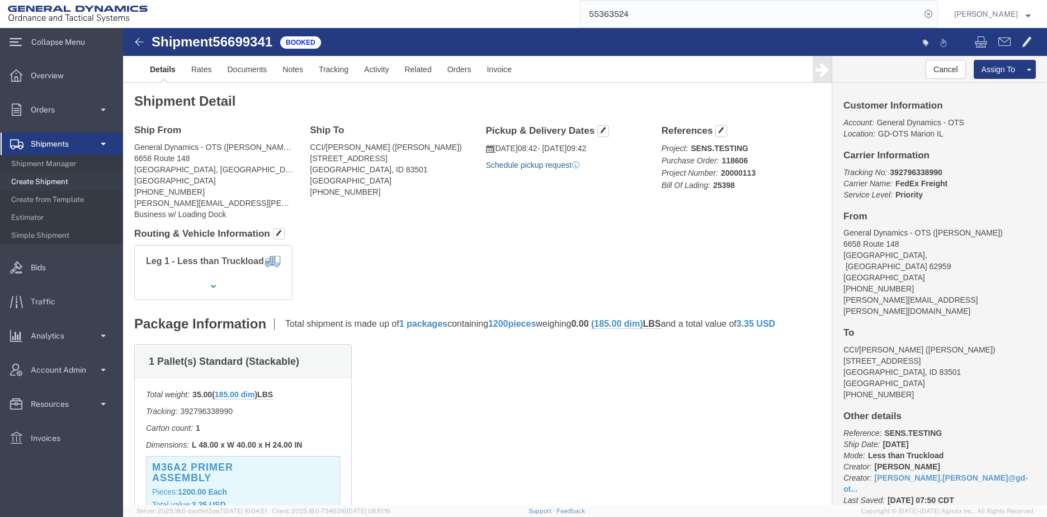
click link "Schedule pickup request"
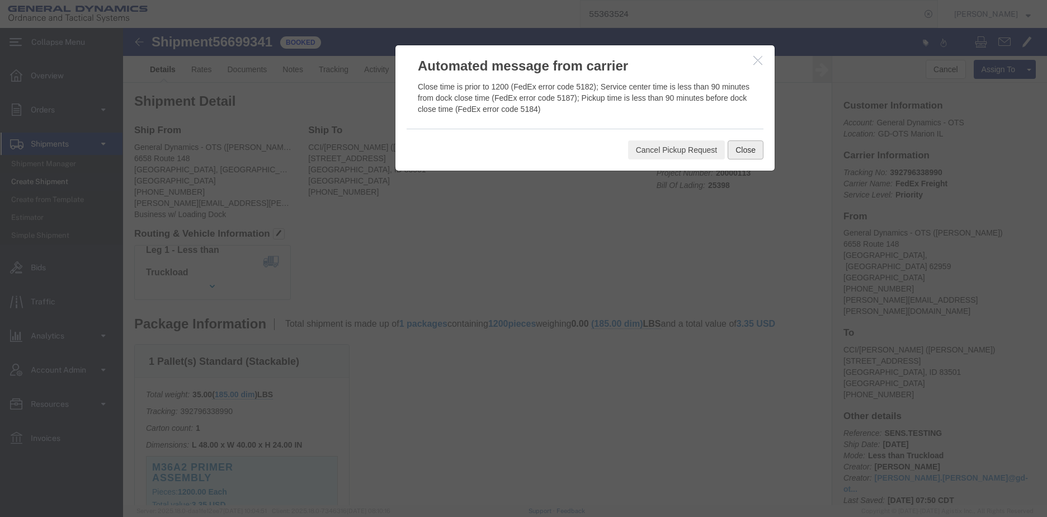
click button "Close"
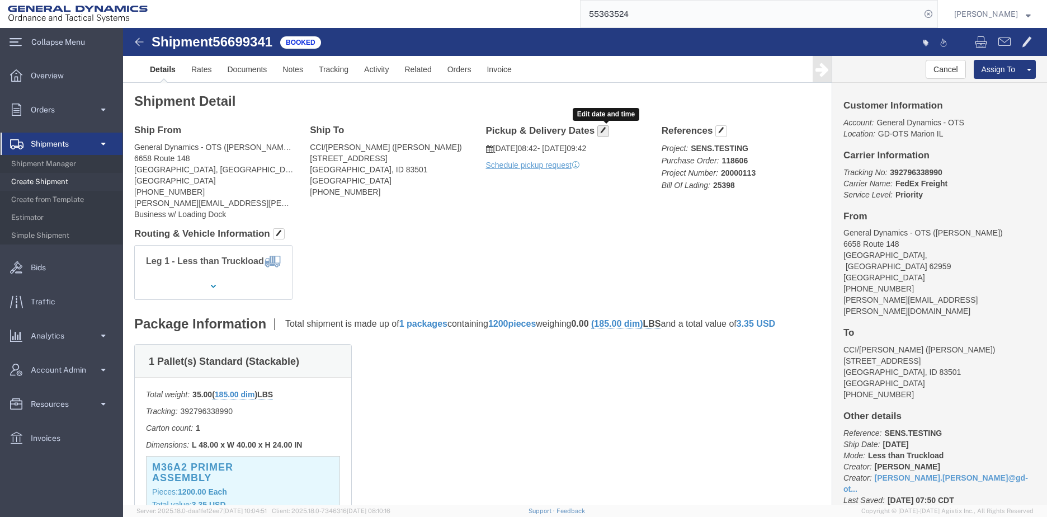
click span "button"
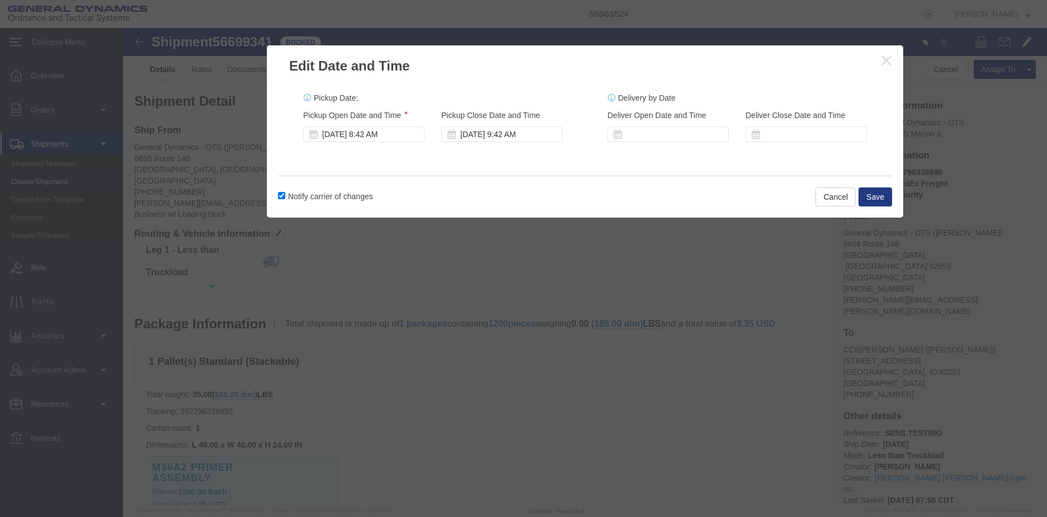
click div "[DATE] 8:42 AM"
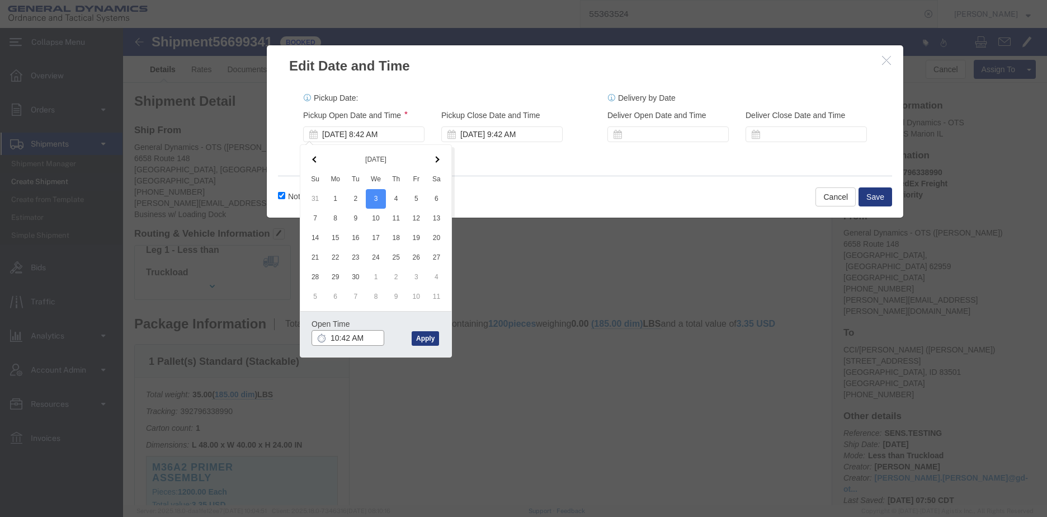
type input "10:42 AM"
click div "Open Time 10:42 AM [DATE] 8:42 AM - [DATE] 8:42 AM Cancel Apply"
click button "Apply"
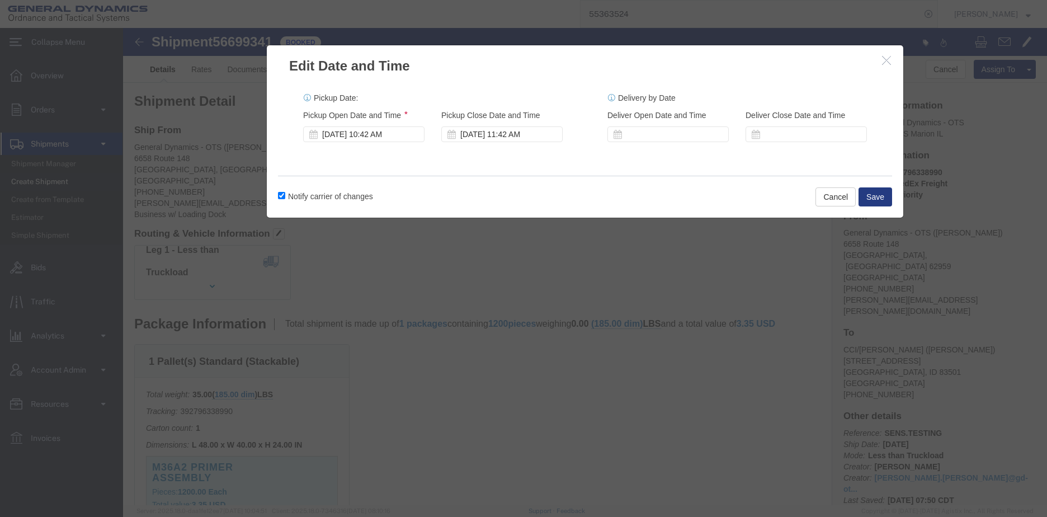
click div "[DATE] 11:42 AM"
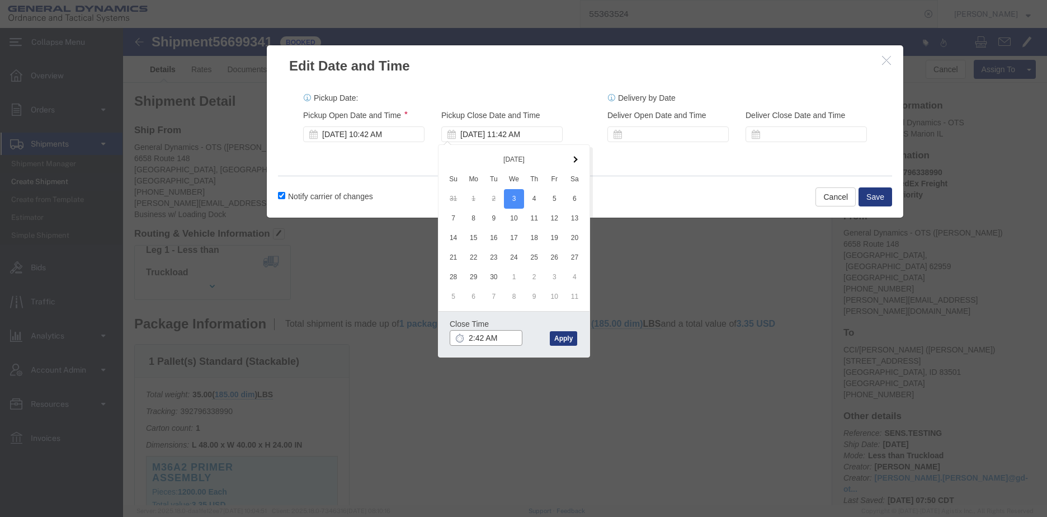
click input "2:42 AM"
type input "2:42 PM"
click button "Apply"
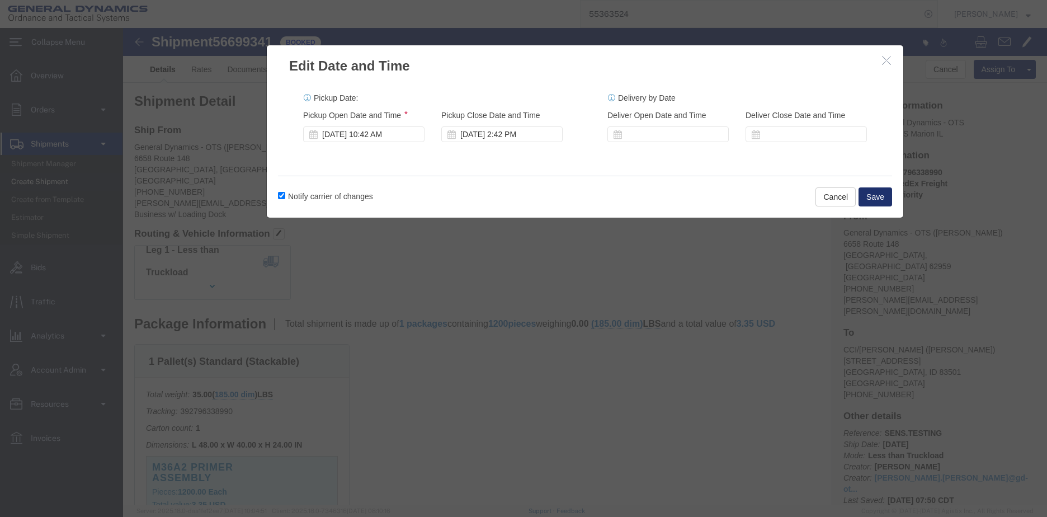
click button "Save"
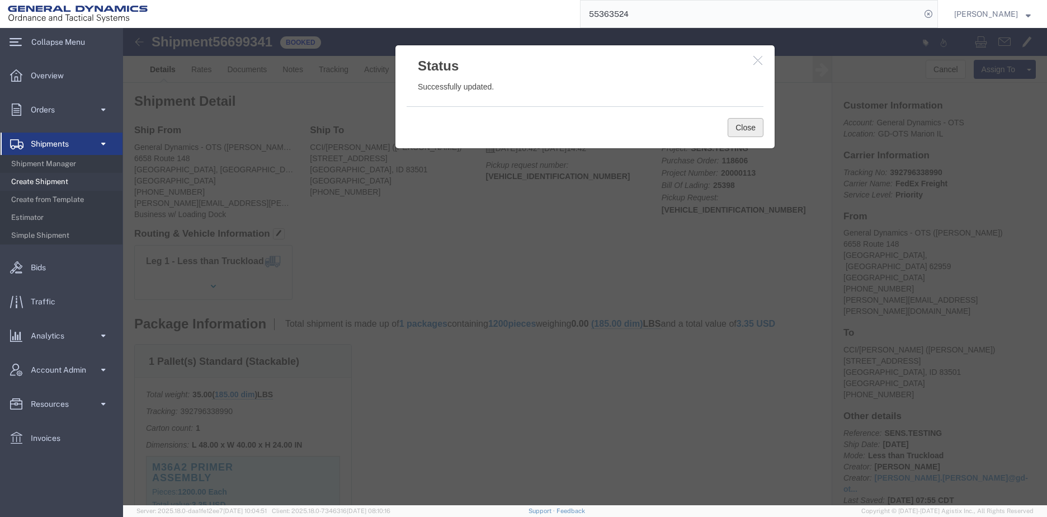
click button "Close"
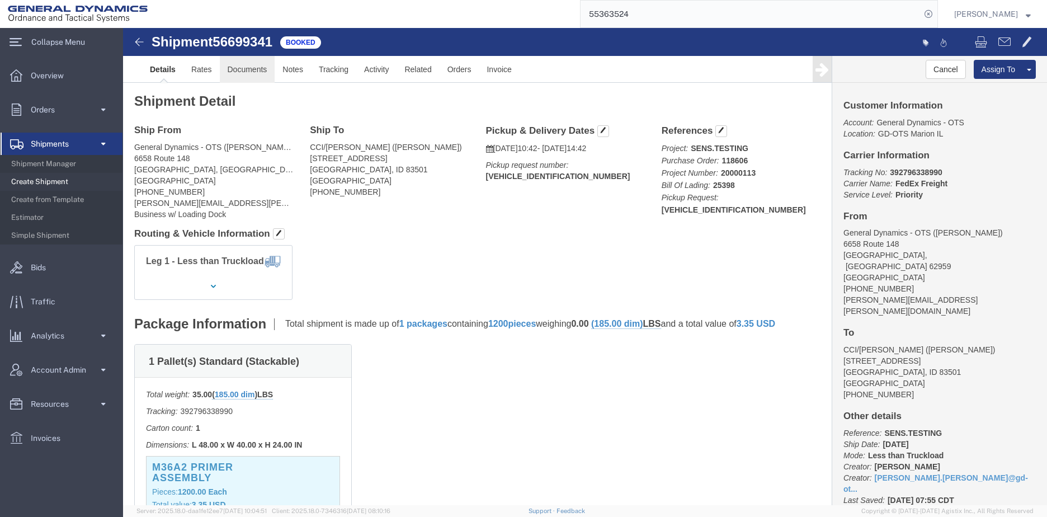
click link "Documents"
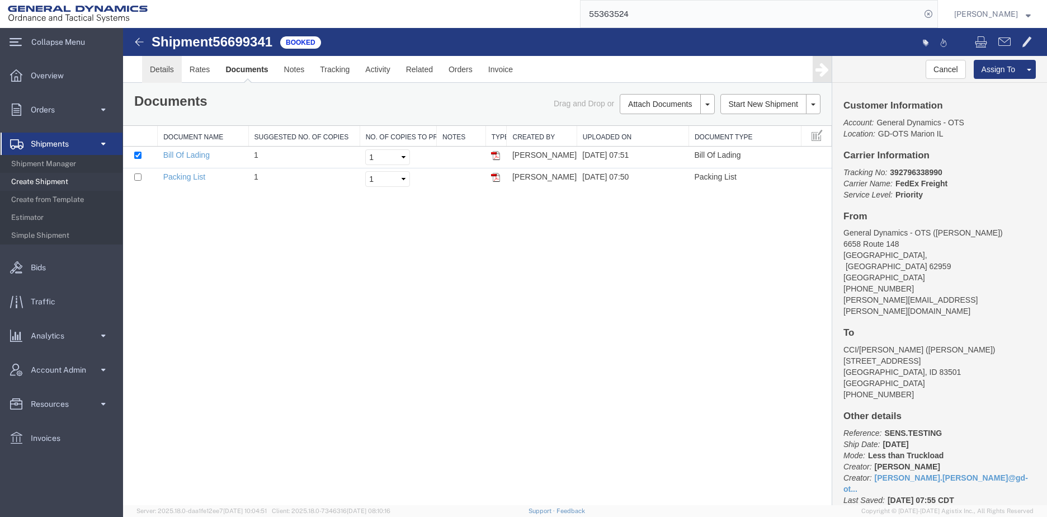
click at [166, 65] on link "Details" at bounding box center [162, 69] width 40 height 27
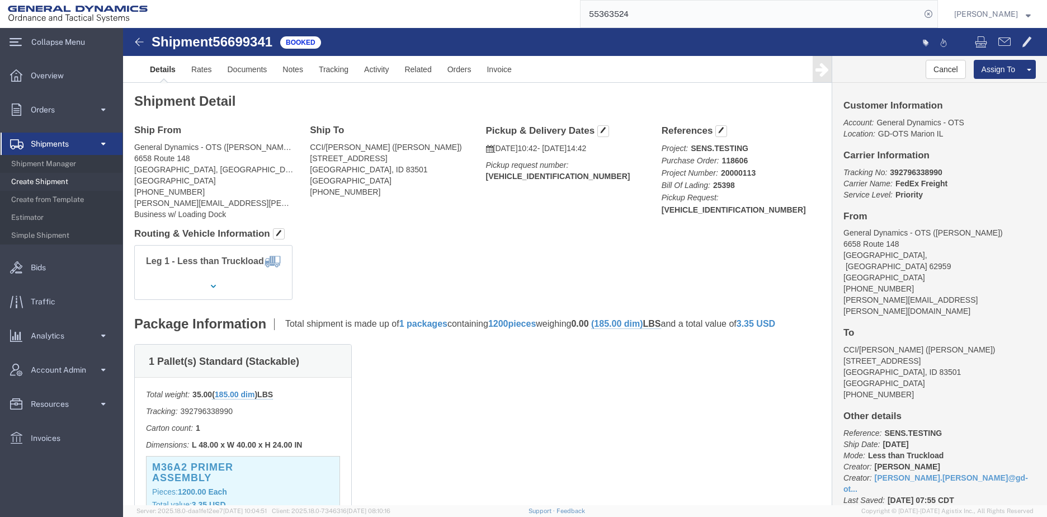
click link "Details"
